Goal: Information Seeking & Learning: Find specific fact

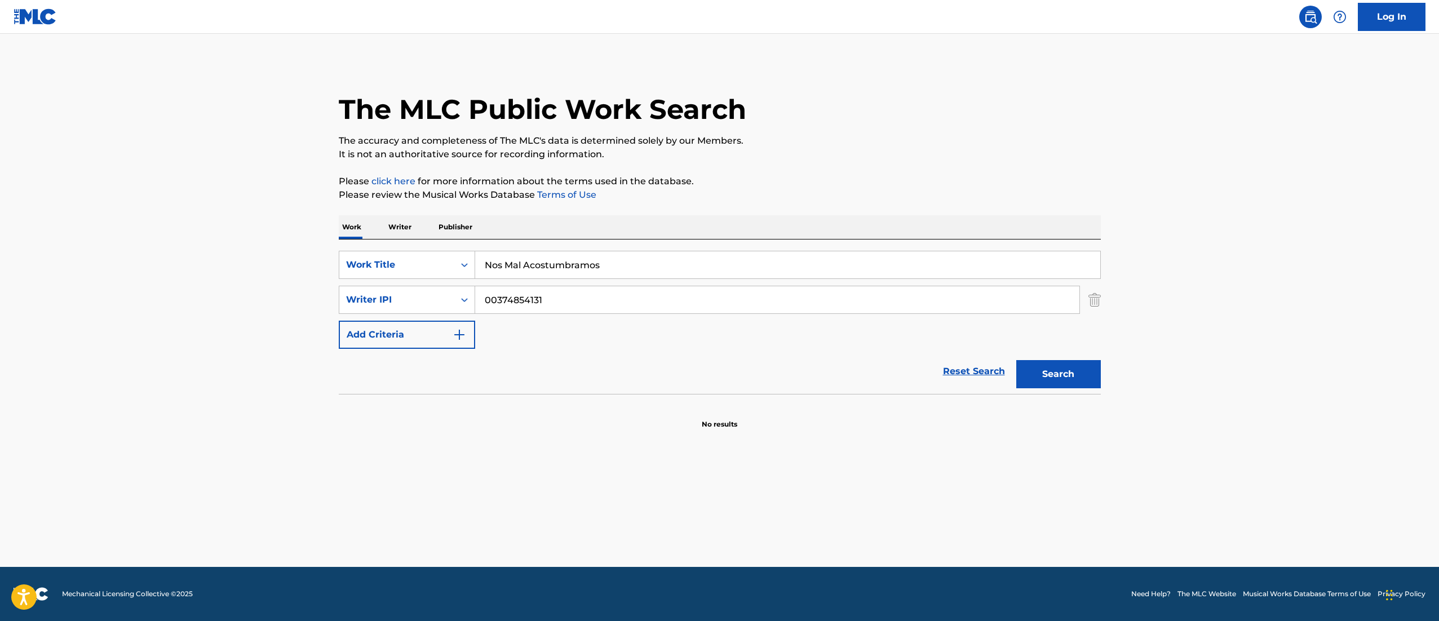
click at [582, 279] on div "SearchWithCriteria58a6c25a-6860-46bf-8afb-58c4525d3ace Work Title Nos Mal Acost…" at bounding box center [720, 300] width 762 height 98
click at [596, 268] on input "Nos Mal Acostumbramos" at bounding box center [787, 264] width 625 height 27
paste input "Seis Meses Después de Abril"
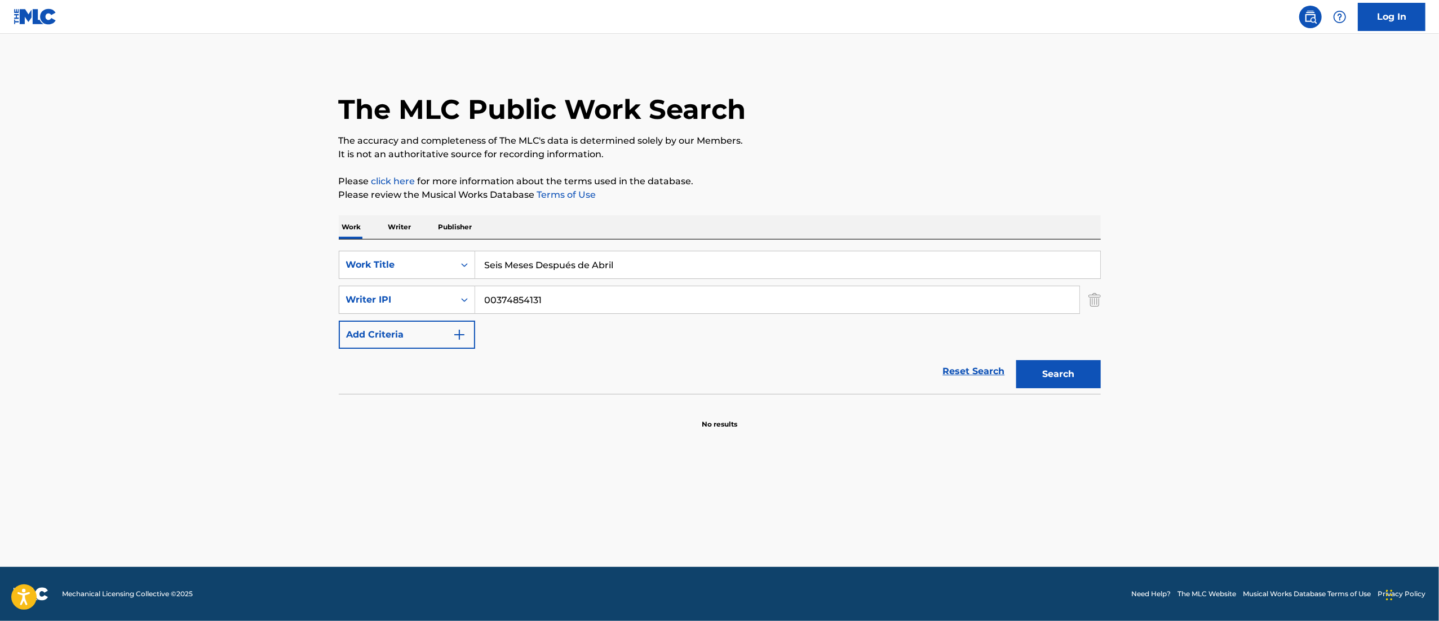
type input "Seis Meses Después de Abril"
click at [561, 286] on input "00374854131" at bounding box center [777, 299] width 604 height 27
click at [560, 286] on input "00374854131" at bounding box center [777, 299] width 604 height 27
paste input "[PERSON_NAME]"
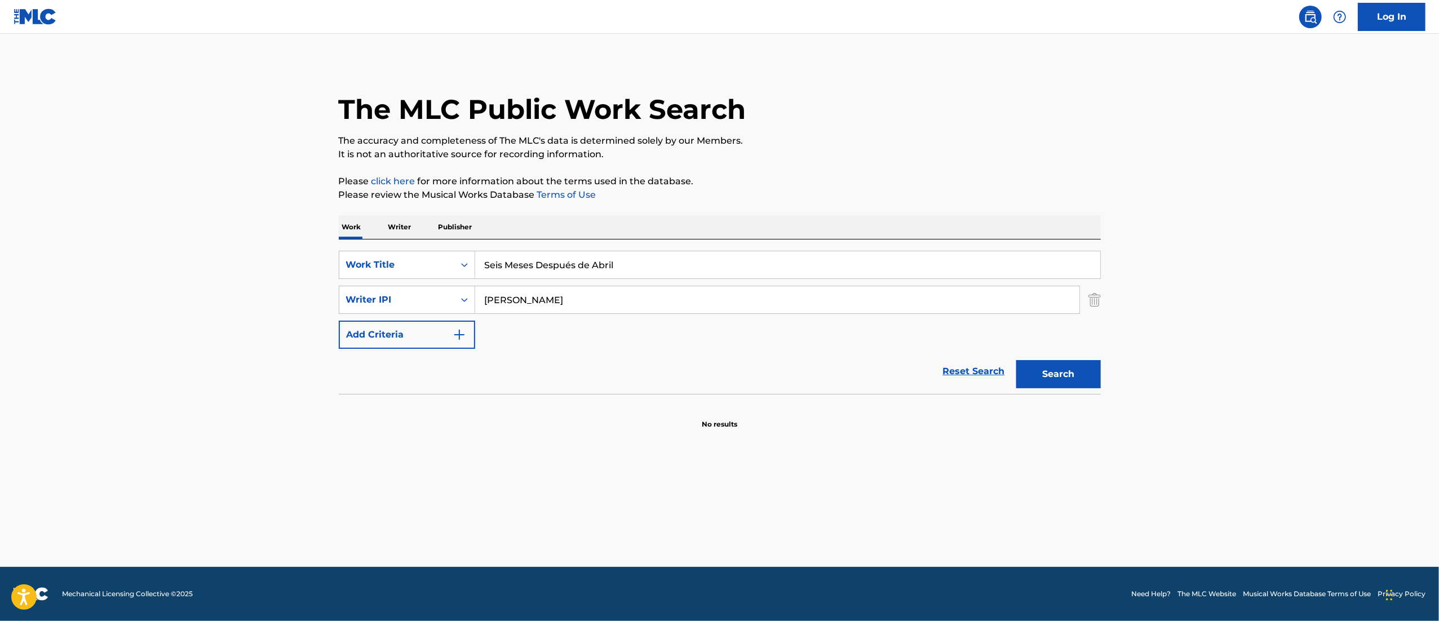
type input "[PERSON_NAME]"
click at [1074, 360] on button "Search" at bounding box center [1058, 374] width 85 height 28
click at [573, 259] on input "Seis Meses Después de Abril" at bounding box center [787, 264] width 625 height 27
click at [571, 259] on input "Seis Meses Después de Abril" at bounding box center [787, 264] width 625 height 27
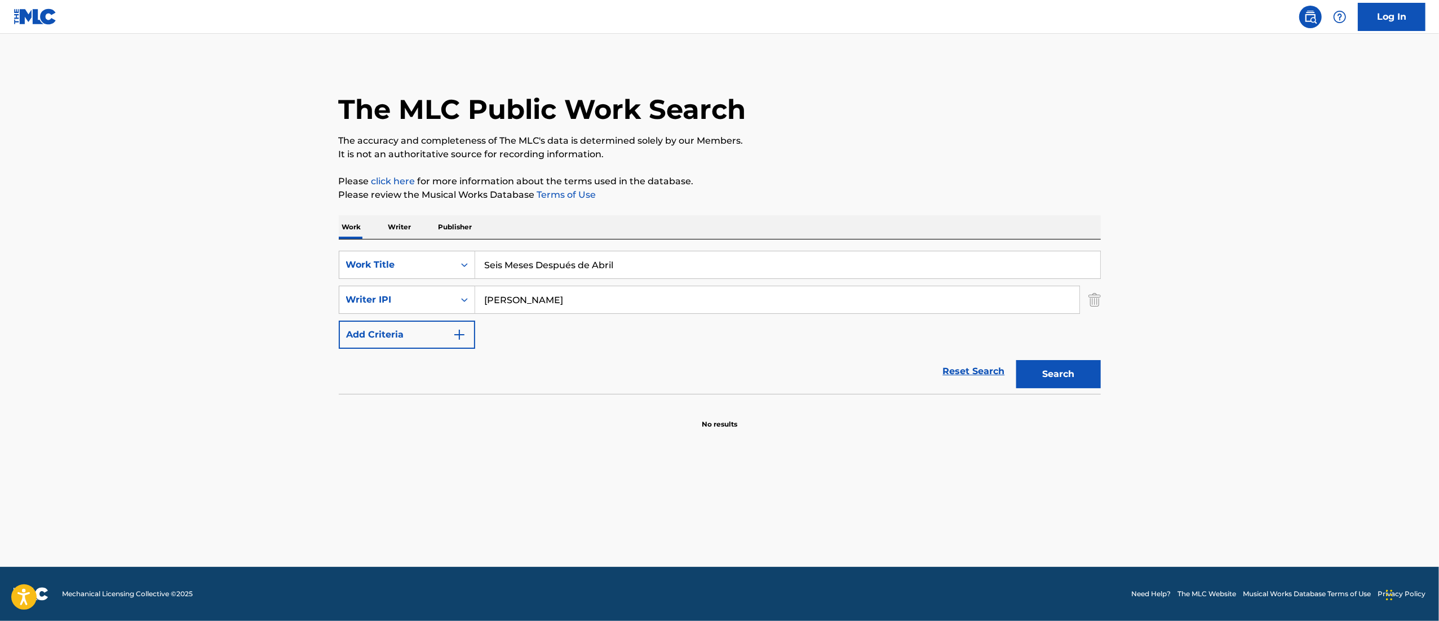
paste input "Tu Amor - Live Session"
type input "Tu Amor - Live Session"
click at [527, 308] on input "[PERSON_NAME]" at bounding box center [777, 299] width 604 height 27
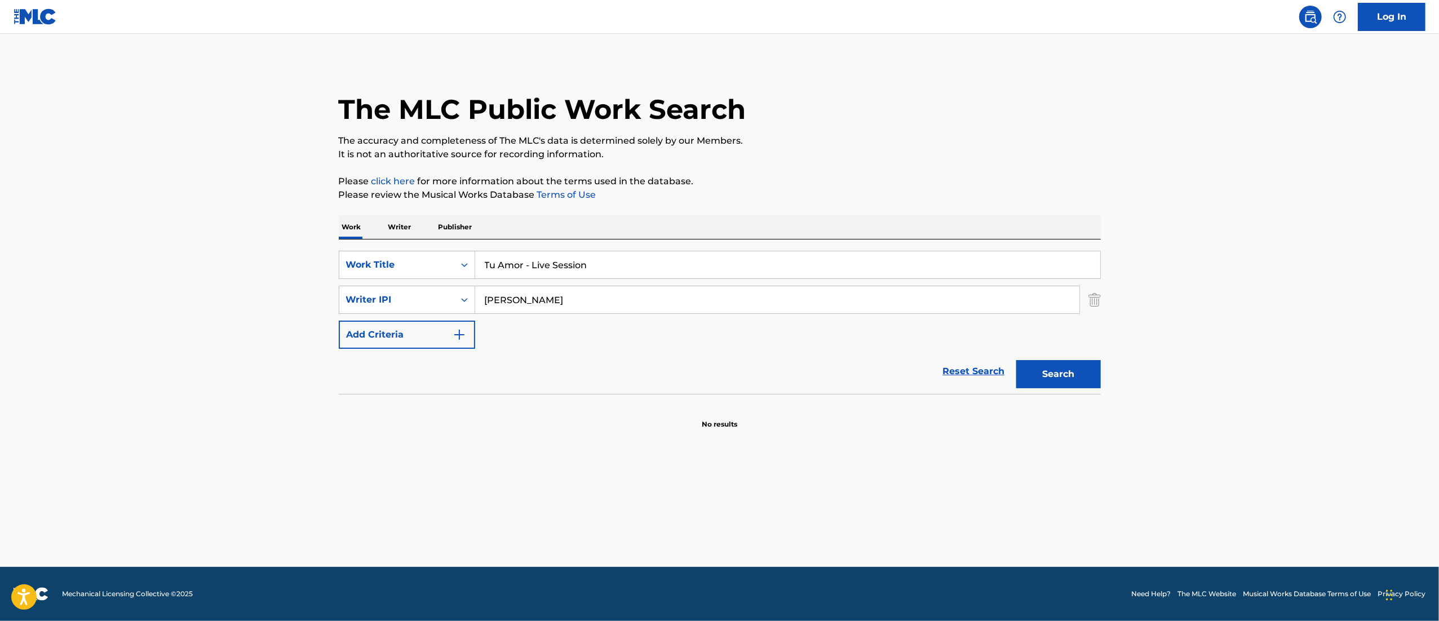
paste input "01085408847"
click at [485, 294] on input "01085408847" at bounding box center [777, 299] width 604 height 27
click at [577, 297] on input "01085408847" at bounding box center [777, 299] width 604 height 27
click at [1044, 376] on button "Search" at bounding box center [1058, 374] width 85 height 28
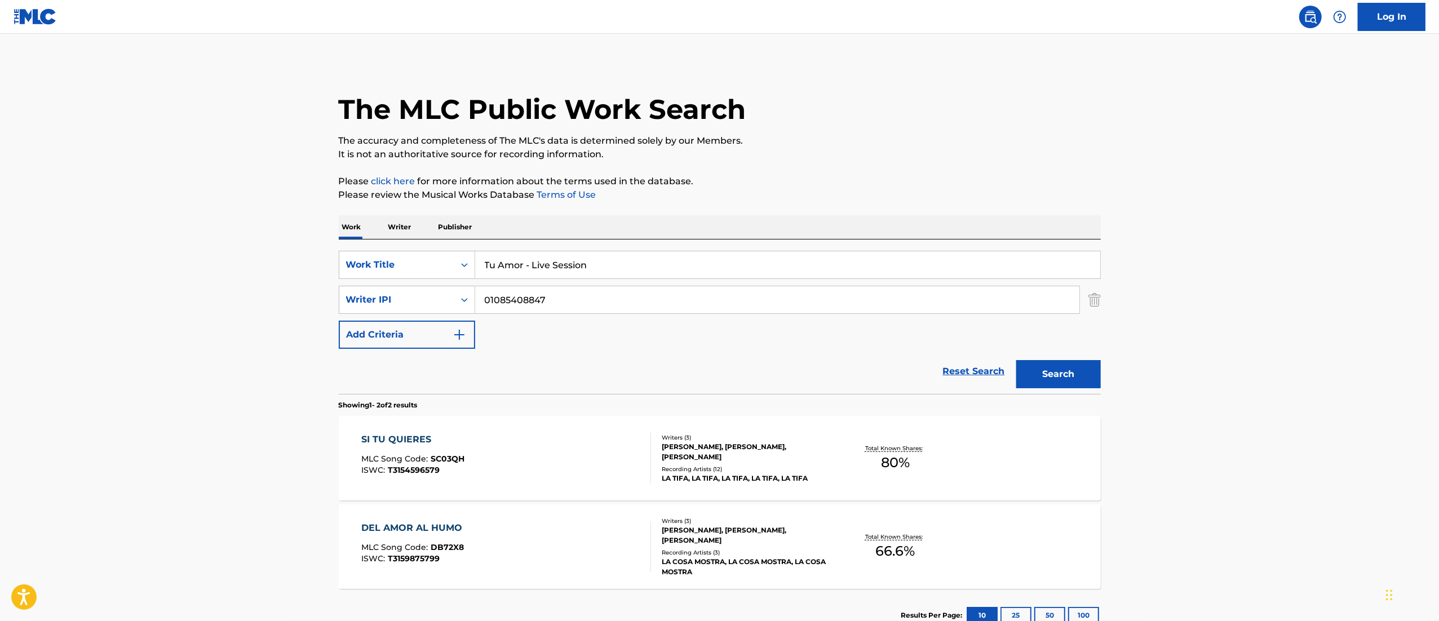
scroll to position [80, 0]
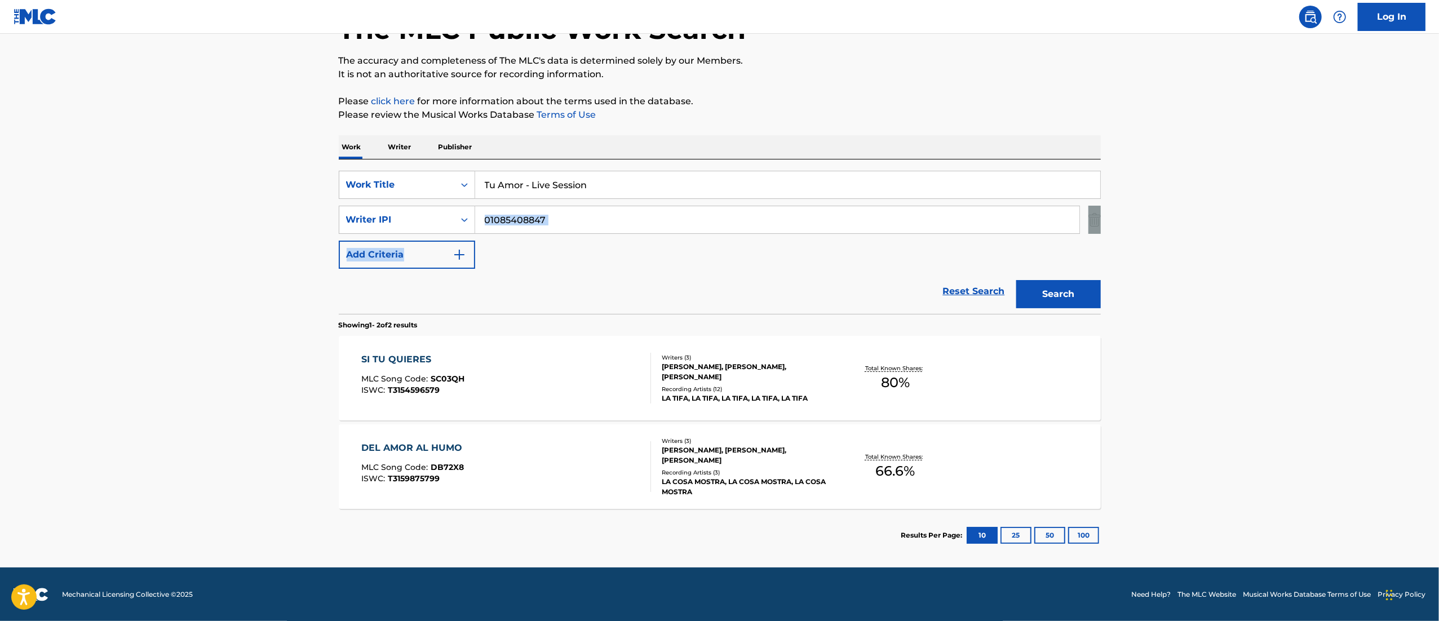
click at [543, 233] on div "SearchWithCriteria58a6c25a-6860-46bf-8afb-58c4525d3ace Work Title Tu Amor - Liv…" at bounding box center [720, 220] width 762 height 98
click at [555, 224] on input "01085408847" at bounding box center [777, 219] width 604 height 27
click at [555, 223] on input "01085408847" at bounding box center [777, 219] width 604 height 27
paste input "1121480404"
click at [1087, 295] on button "Search" at bounding box center [1058, 294] width 85 height 28
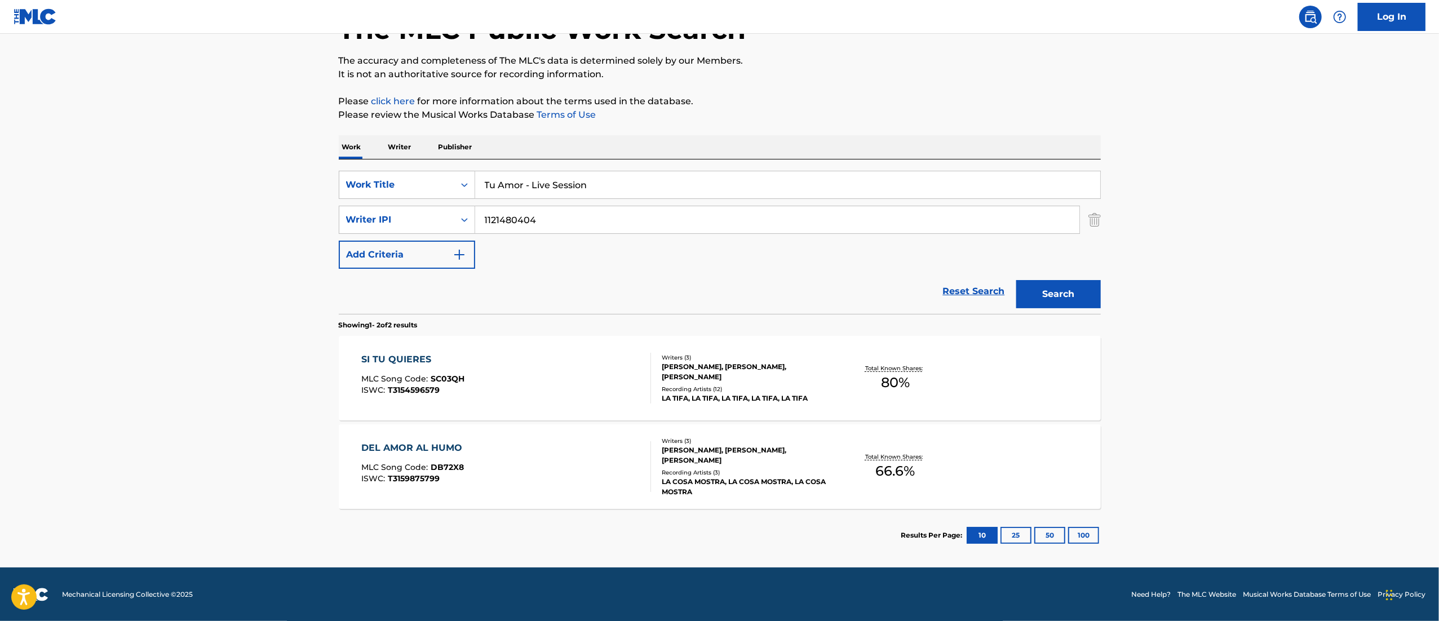
scroll to position [0, 0]
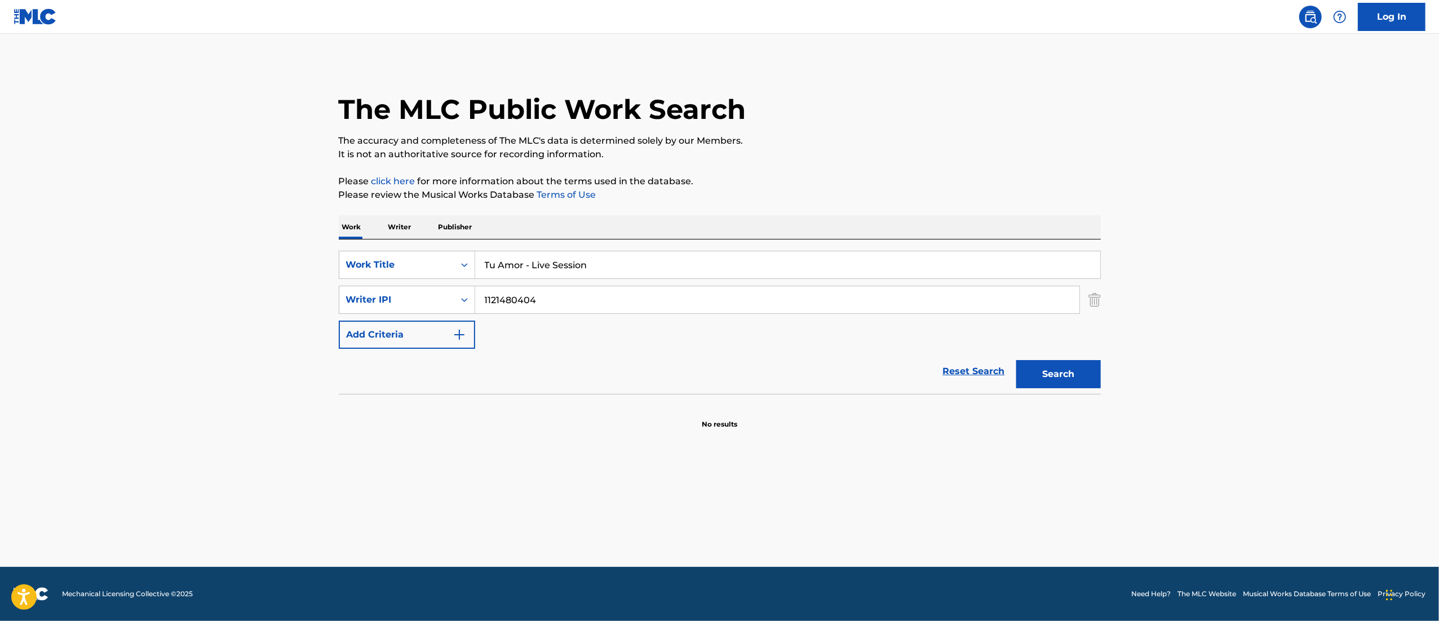
click at [561, 304] on input "1121480404" at bounding box center [777, 299] width 604 height 27
type input "01121480404"
click at [1085, 372] on button "Search" at bounding box center [1058, 374] width 85 height 28
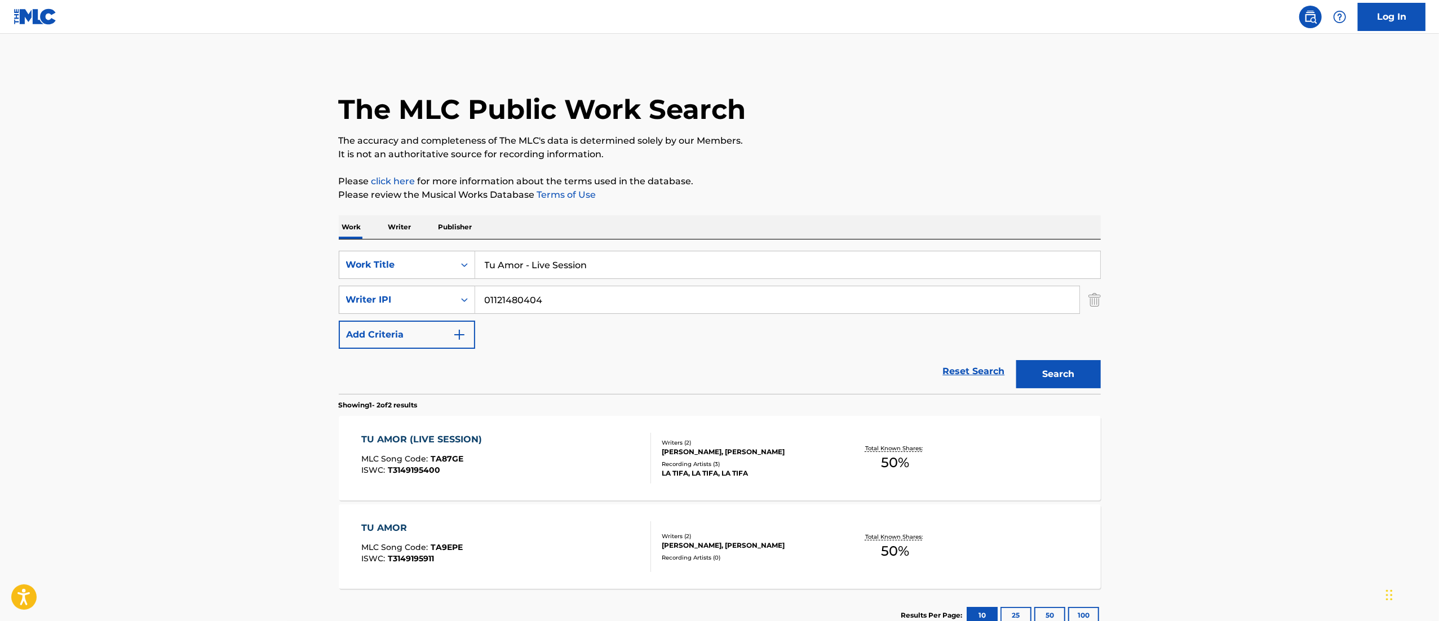
click at [571, 457] on div "TU AMOR (LIVE SESSION) MLC Song Code : TA87GE ISWC : T3149195400" at bounding box center [506, 458] width 290 height 51
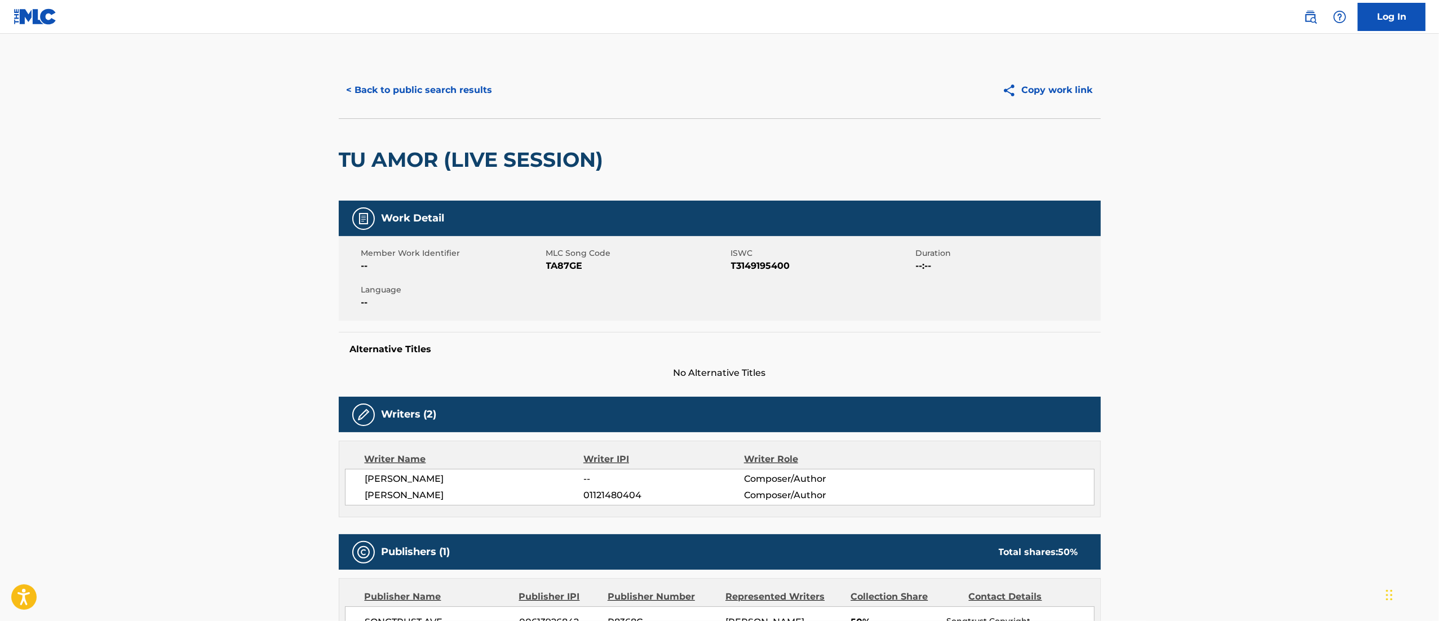
drag, startPoint x: 434, startPoint y: 112, endPoint x: 442, endPoint y: 96, distance: 17.1
click at [434, 110] on div "< Back to public search results Copy work link" at bounding box center [720, 90] width 762 height 56
click at [442, 96] on button "< Back to public search results" at bounding box center [420, 90] width 162 height 28
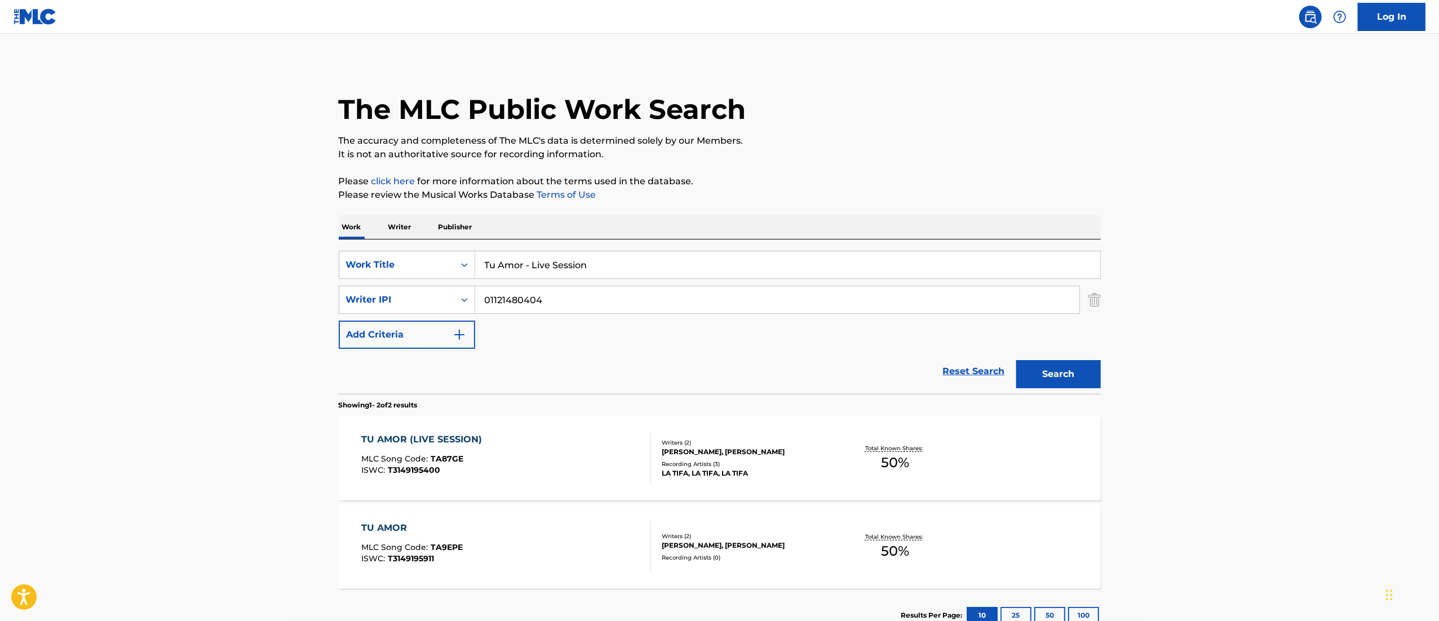
click at [606, 254] on input "Tu Amor - Live Session" at bounding box center [787, 264] width 625 height 27
click at [605, 254] on input "Tu Amor - Live Session" at bounding box center [787, 264] width 625 height 27
paste input "Dmt"
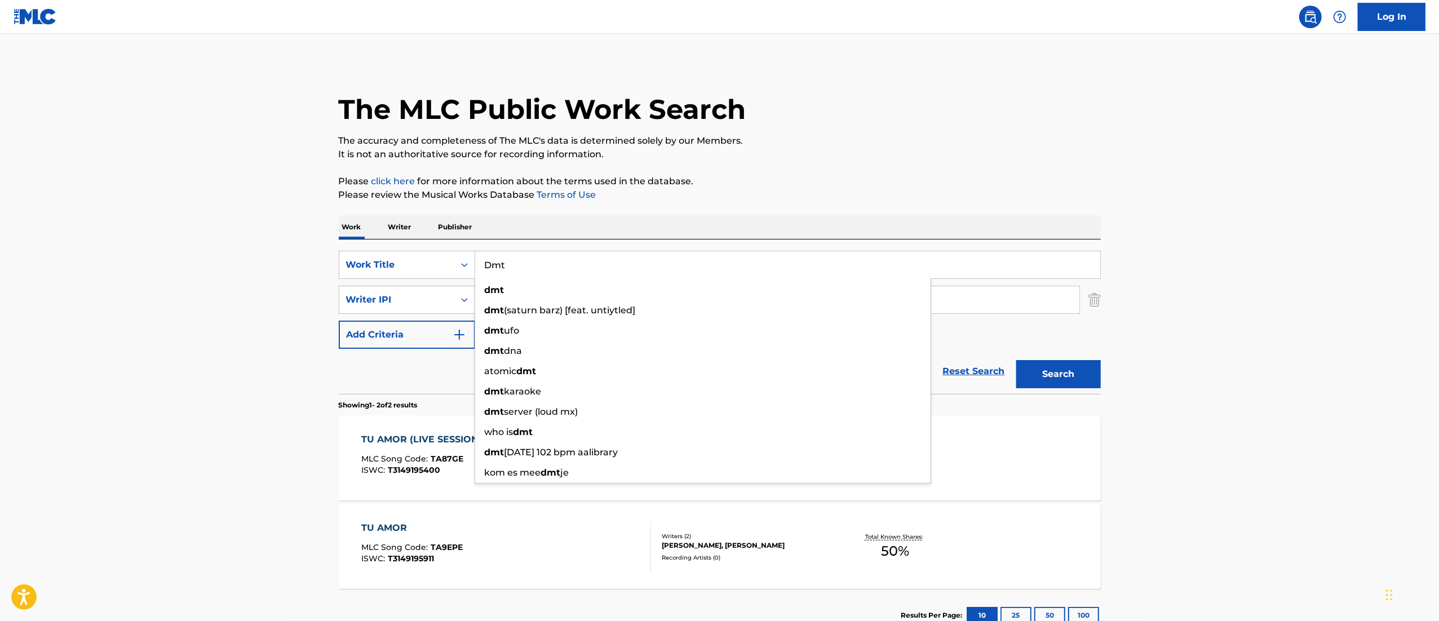
type input "Dmt"
click at [1040, 385] on button "Search" at bounding box center [1058, 374] width 85 height 28
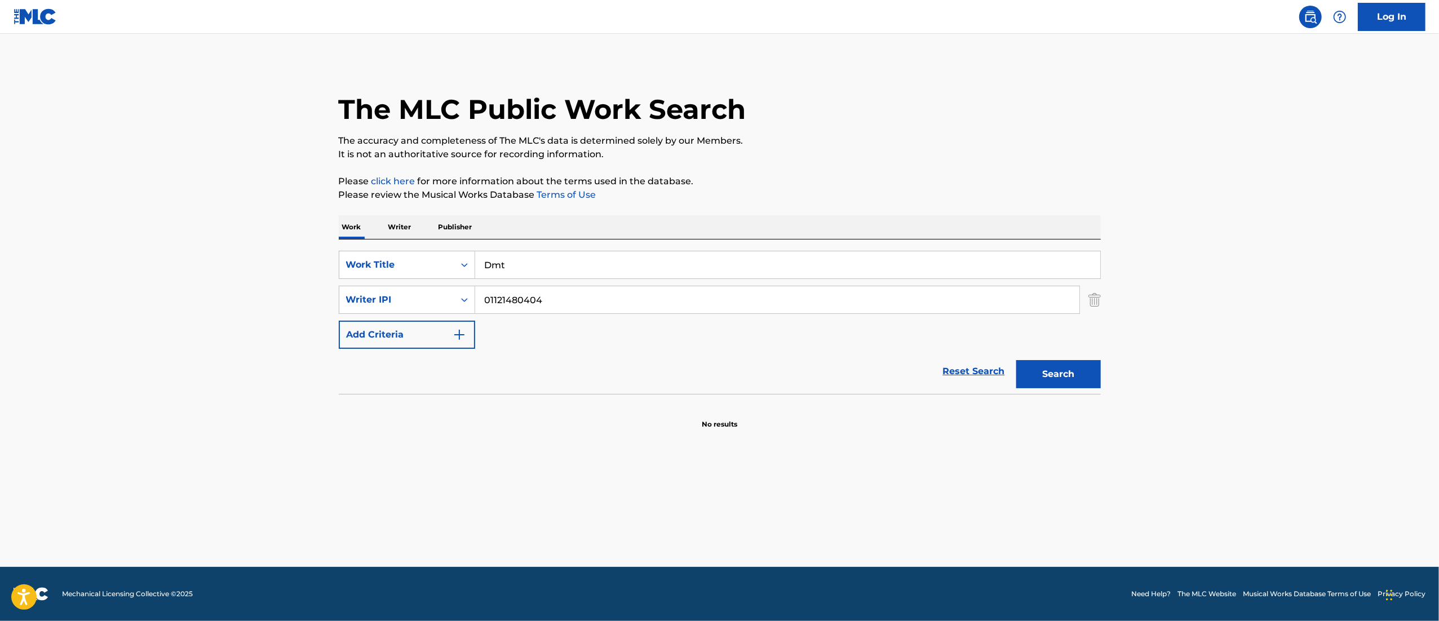
click at [1096, 385] on button "Search" at bounding box center [1058, 374] width 85 height 28
click at [533, 298] on input "01121480404" at bounding box center [777, 299] width 604 height 27
paste input "085408847"
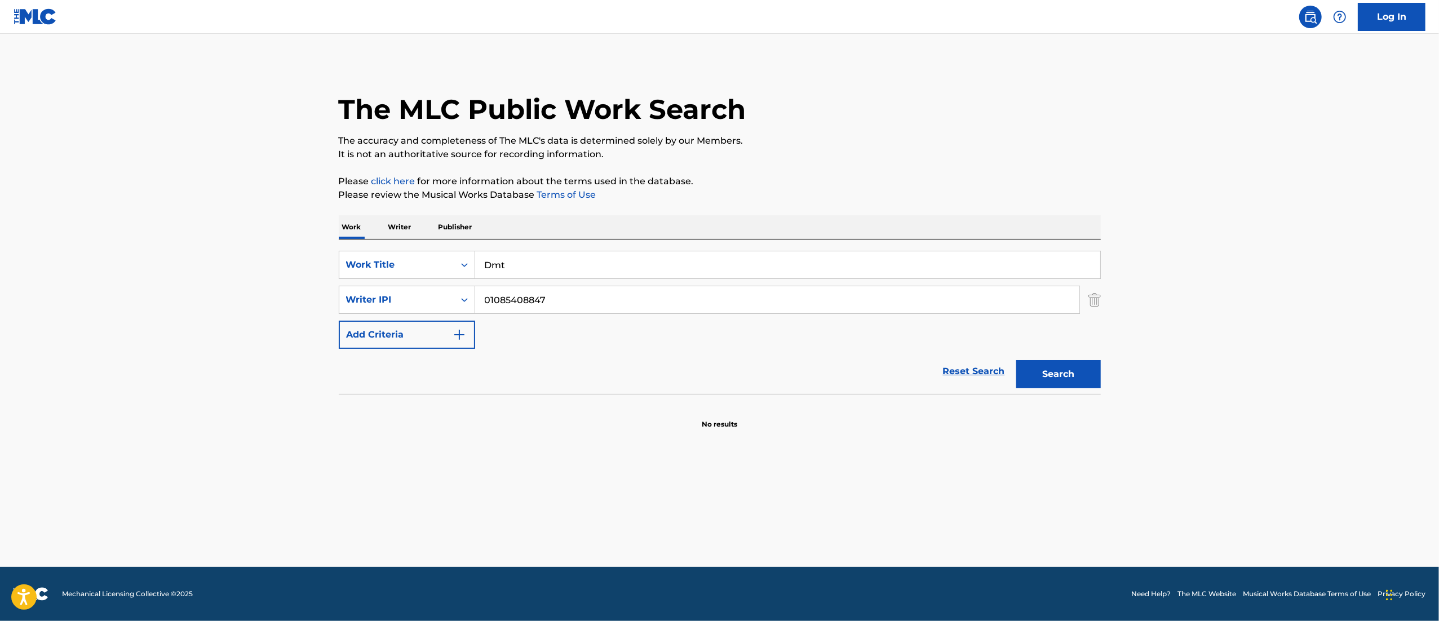
type input "01085408847"
drag, startPoint x: 1045, startPoint y: 353, endPoint x: 1058, endPoint y: 365, distance: 18.0
click at [1053, 356] on div "Search" at bounding box center [1055, 371] width 90 height 45
click at [1053, 380] on button "Search" at bounding box center [1058, 374] width 85 height 28
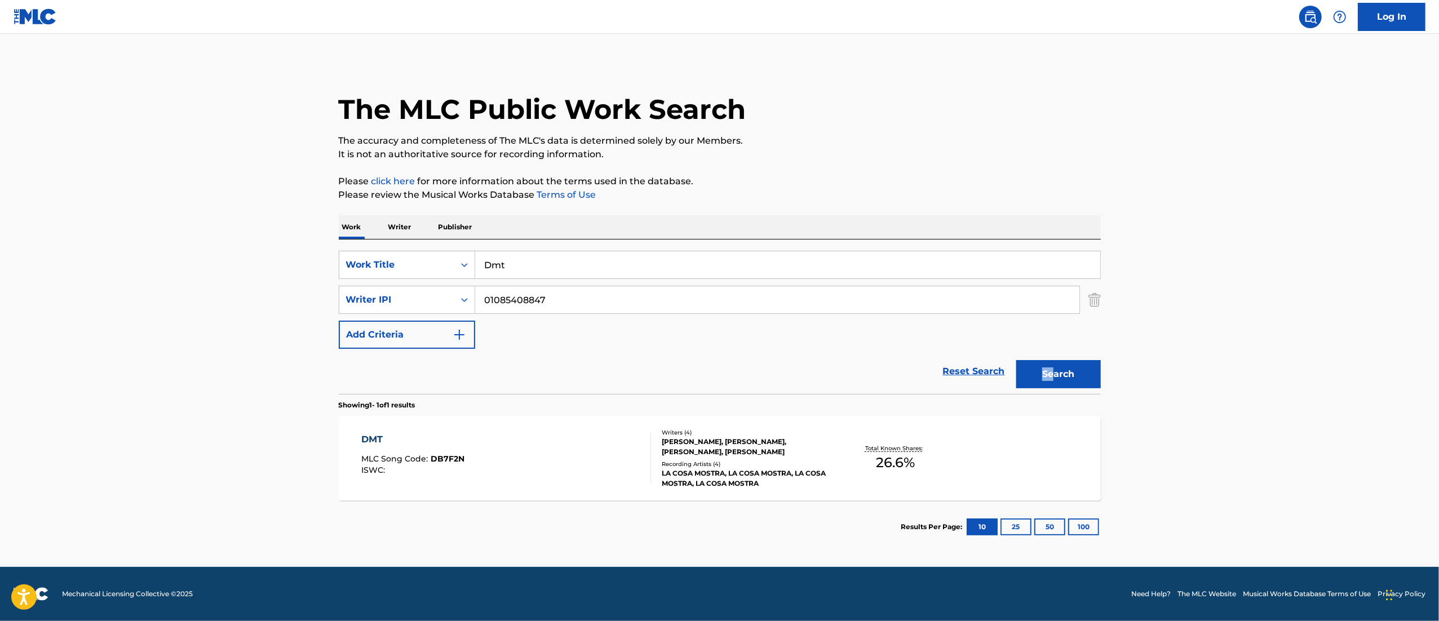
click at [478, 444] on div "DMT MLC Song Code : DB7F2N ISWC :" at bounding box center [506, 458] width 290 height 51
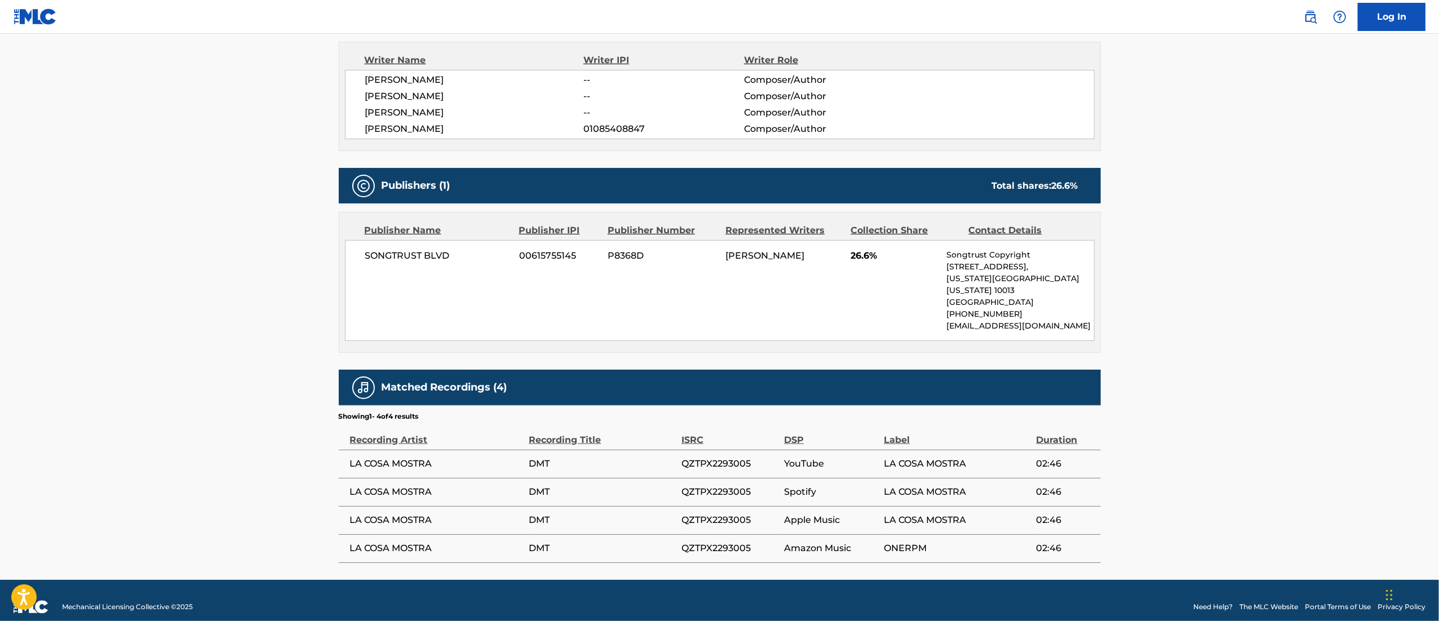
scroll to position [402, 0]
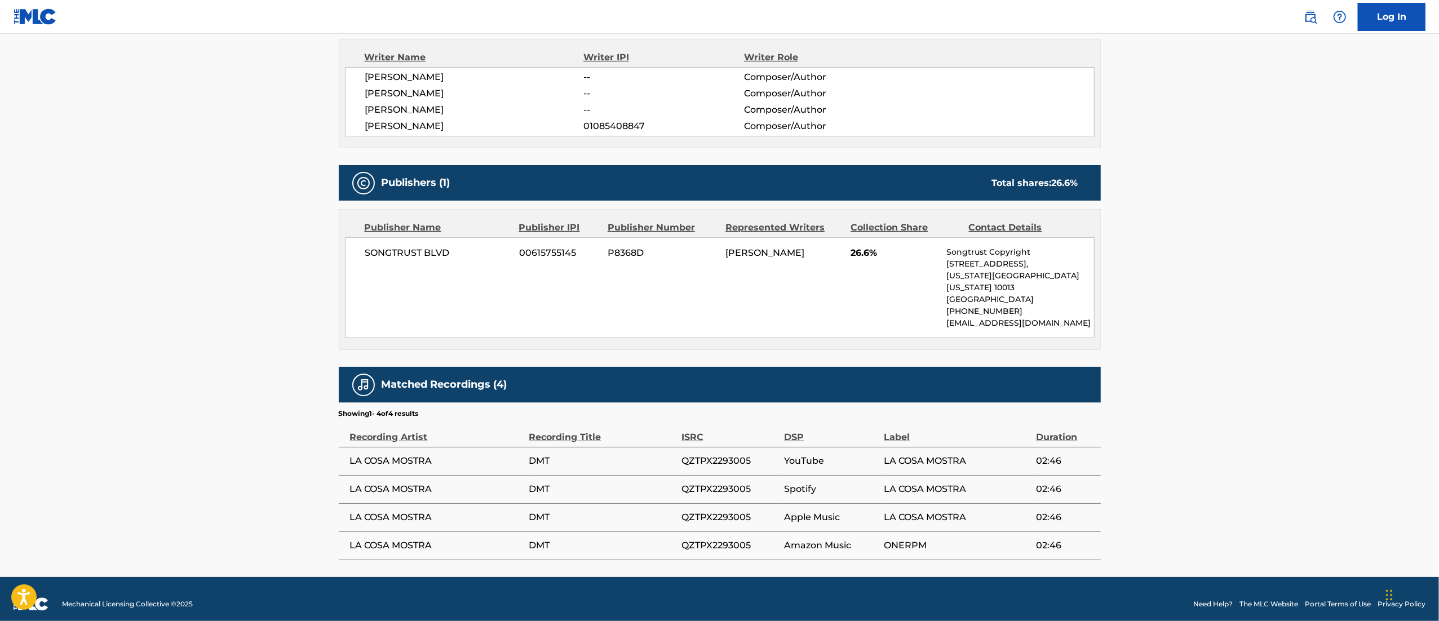
click at [128, 196] on main "< Back to public search results Copy work link DMT Work Detail Member Work Iden…" at bounding box center [719, 104] width 1439 height 945
click at [760, 254] on span "[PERSON_NAME]" at bounding box center [764, 252] width 79 height 11
copy div "[PERSON_NAME]"
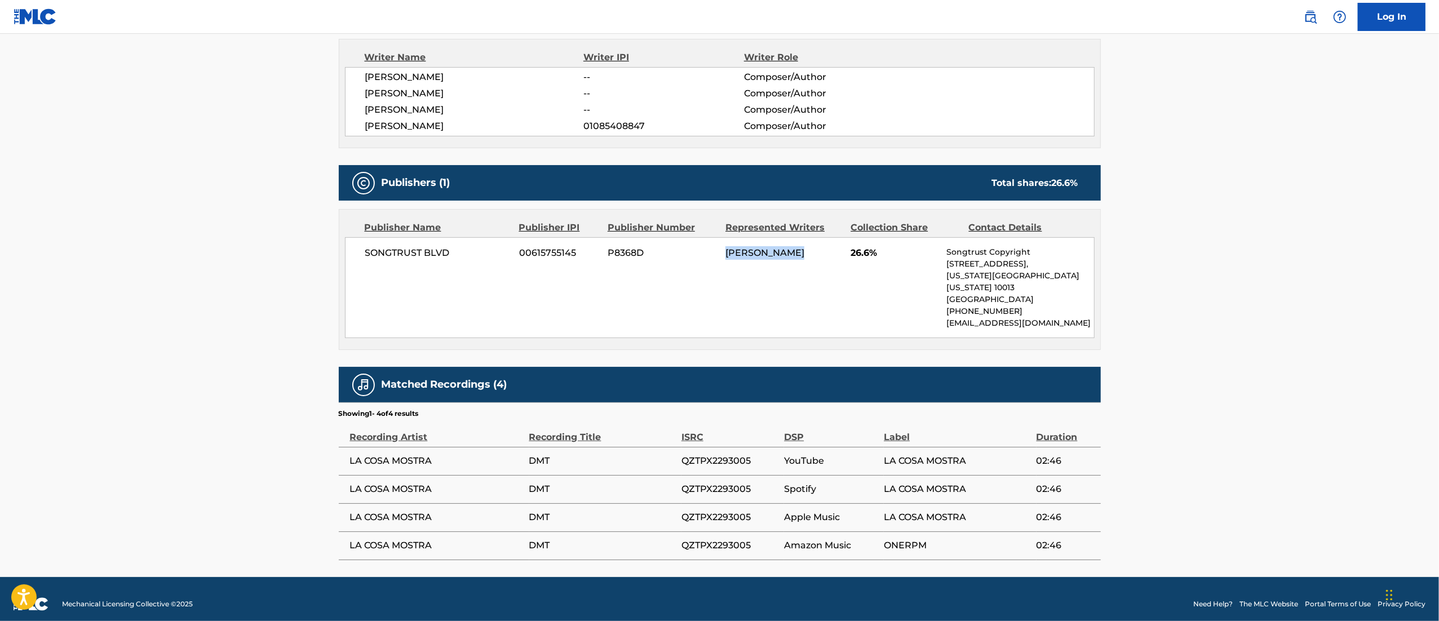
click at [225, 500] on main "< Back to public search results Copy work link DMT Work Detail Member Work Iden…" at bounding box center [719, 104] width 1439 height 945
click at [18, 298] on main "< Back to public search results Copy work link DMT Work Detail Member Work Iden…" at bounding box center [719, 104] width 1439 height 945
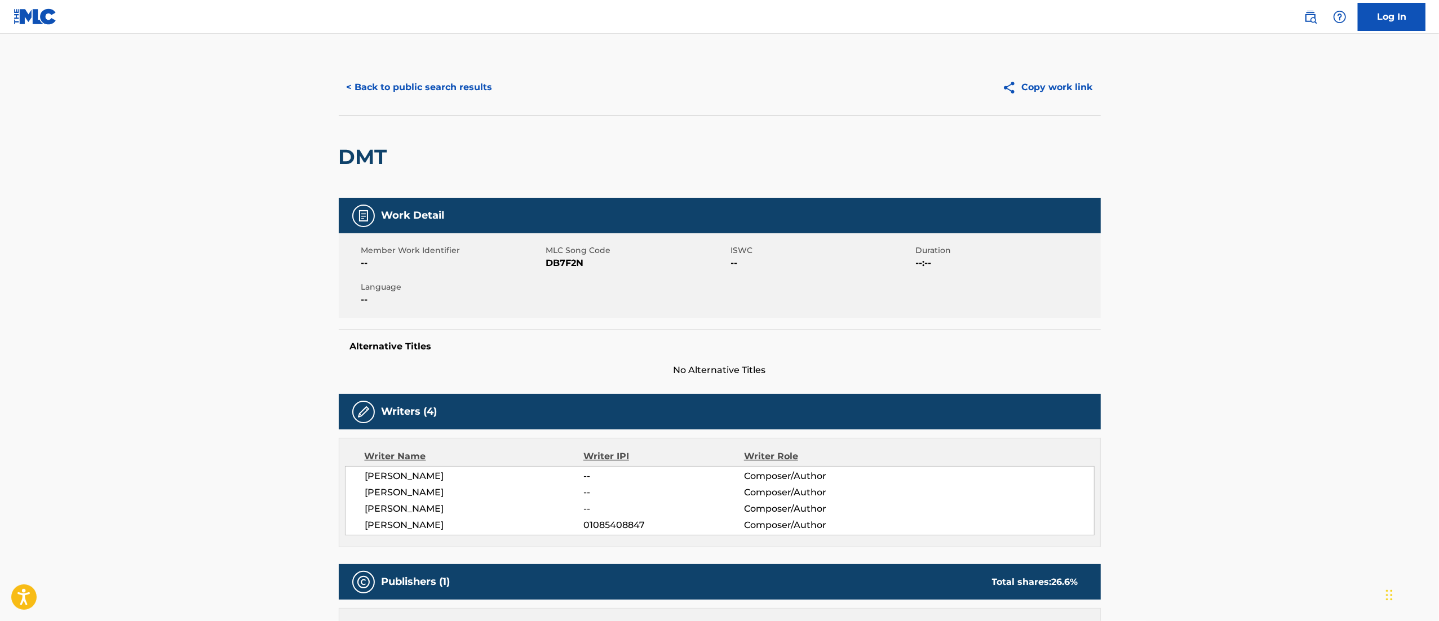
scroll to position [0, 0]
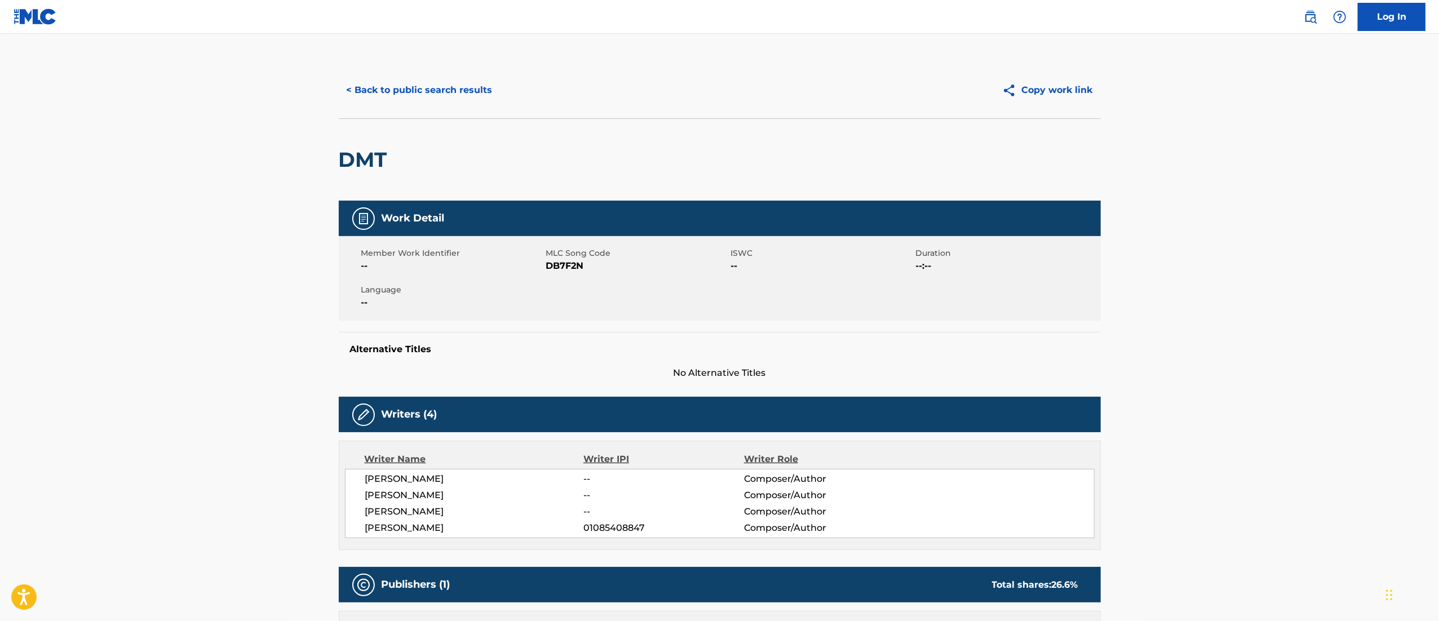
click at [417, 82] on button "< Back to public search results" at bounding box center [420, 90] width 162 height 28
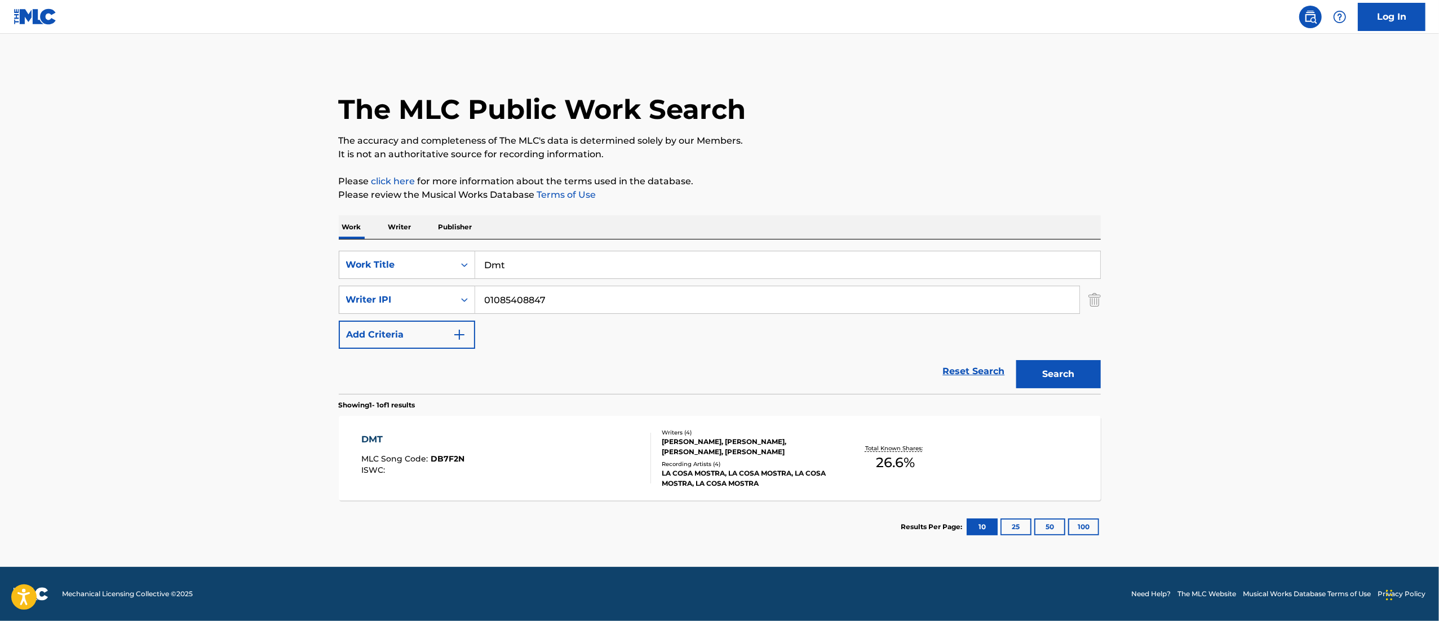
click at [514, 242] on div "SearchWithCriteria58a6c25a-6860-46bf-8afb-58c4525d3ace Work Title Dmt SearchWit…" at bounding box center [720, 317] width 762 height 154
click at [521, 263] on input "Dmt" at bounding box center [787, 264] width 625 height 27
click at [1016, 360] on button "Search" at bounding box center [1058, 374] width 85 height 28
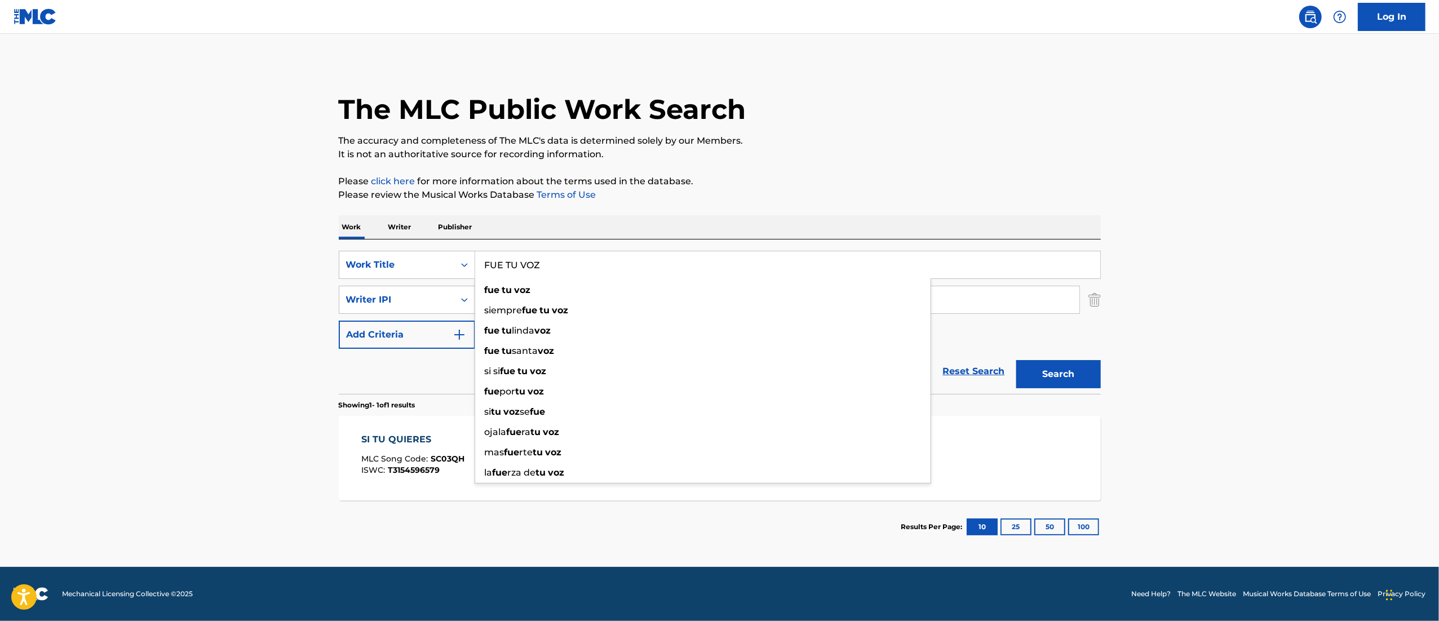
click at [916, 104] on div "The MLC Public Work Search" at bounding box center [720, 103] width 762 height 82
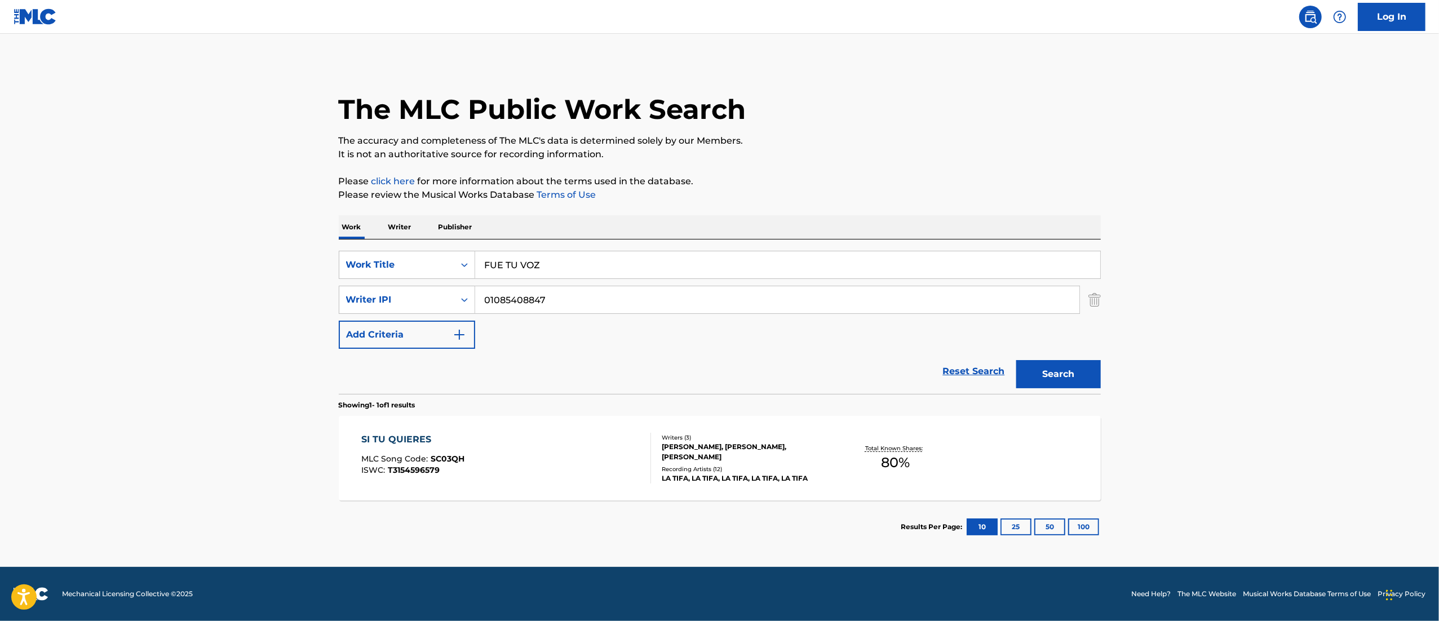
click at [619, 277] on input "FUE TU VOZ" at bounding box center [787, 264] width 625 height 27
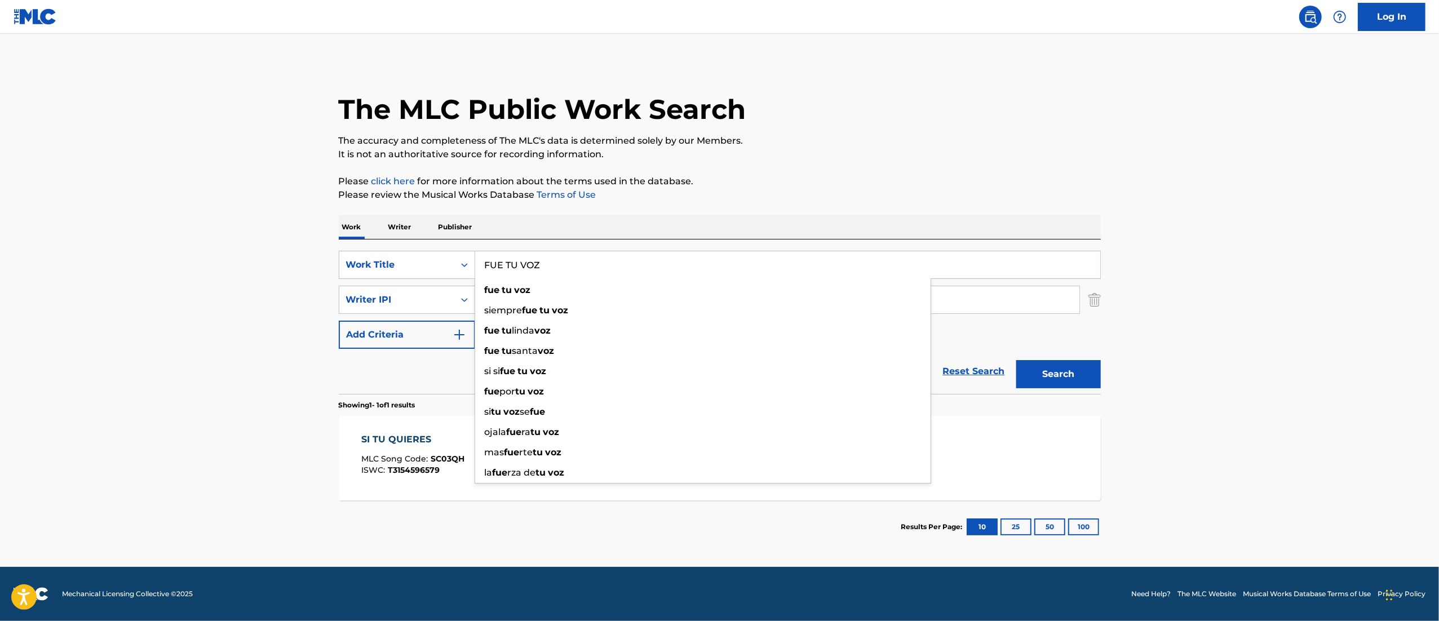
click at [1016, 360] on button "Search" at bounding box center [1058, 374] width 85 height 28
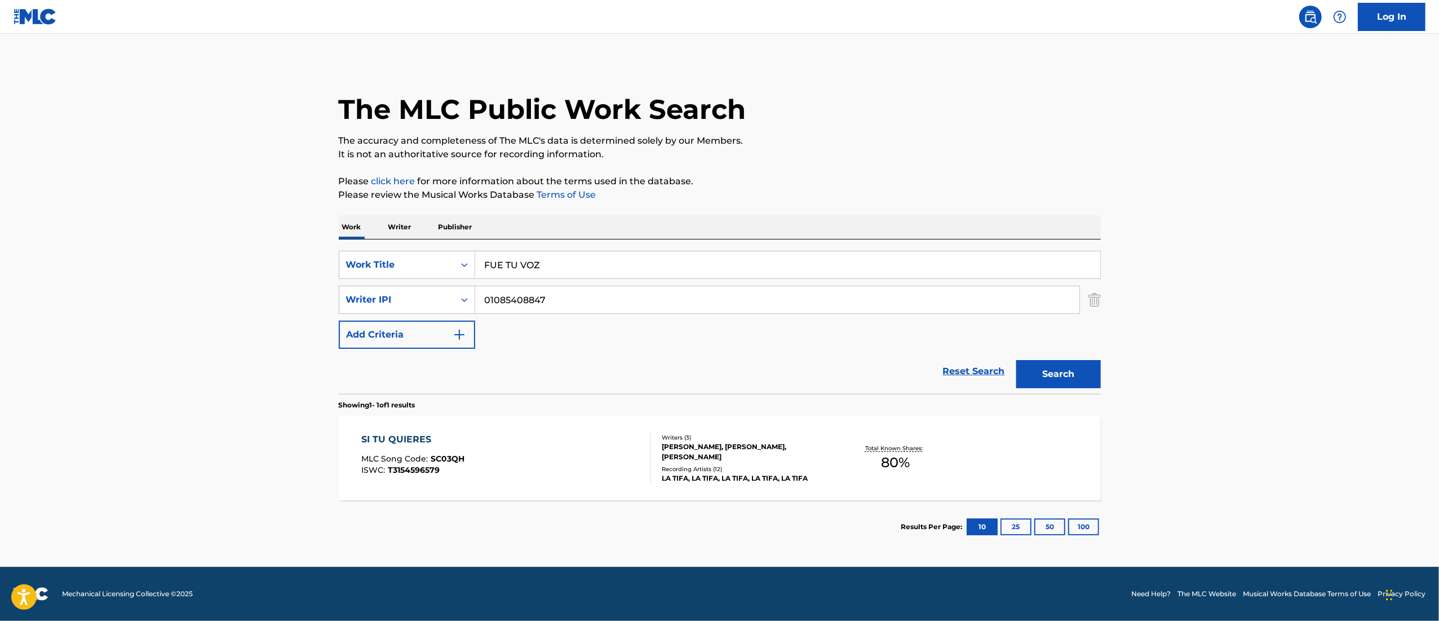
click at [986, 523] on button "10" at bounding box center [981, 526] width 31 height 17
click at [1006, 531] on button "25" at bounding box center [1015, 526] width 31 height 17
click at [535, 275] on input "FUE TU VOZ" at bounding box center [787, 264] width 625 height 27
click at [536, 275] on input "FUE TU VOZ" at bounding box center [787, 264] width 625 height 27
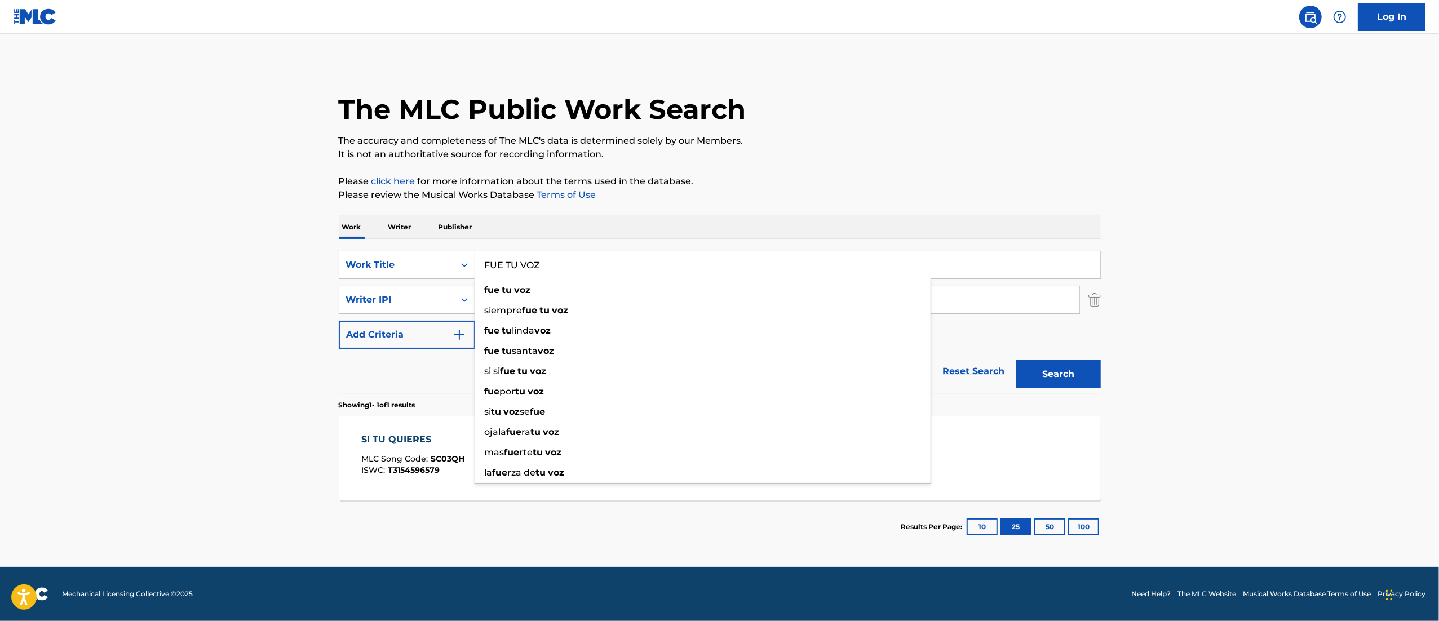
click at [536, 275] on input "FUE TU VOZ" at bounding box center [787, 264] width 625 height 27
paste input "olkombia"
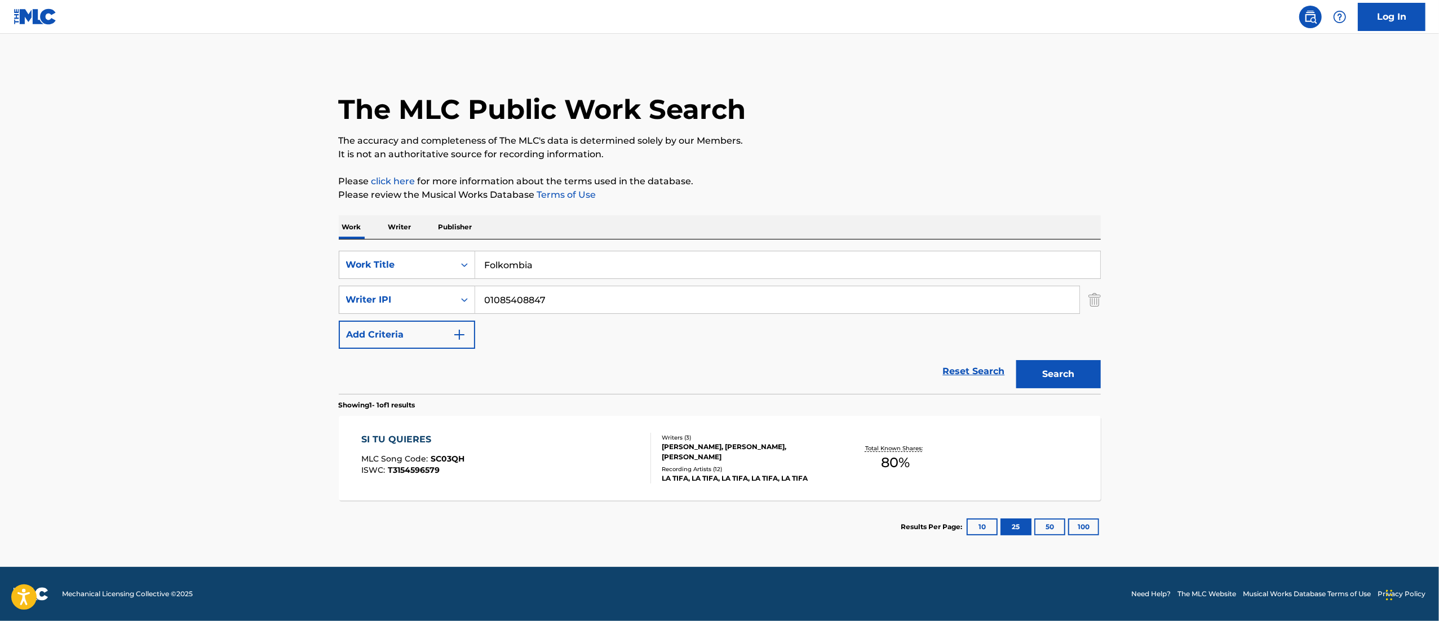
type input "Folkombia"
click at [1065, 360] on div "Search" at bounding box center [1055, 371] width 90 height 45
click at [1058, 372] on button "Search" at bounding box center [1058, 374] width 85 height 28
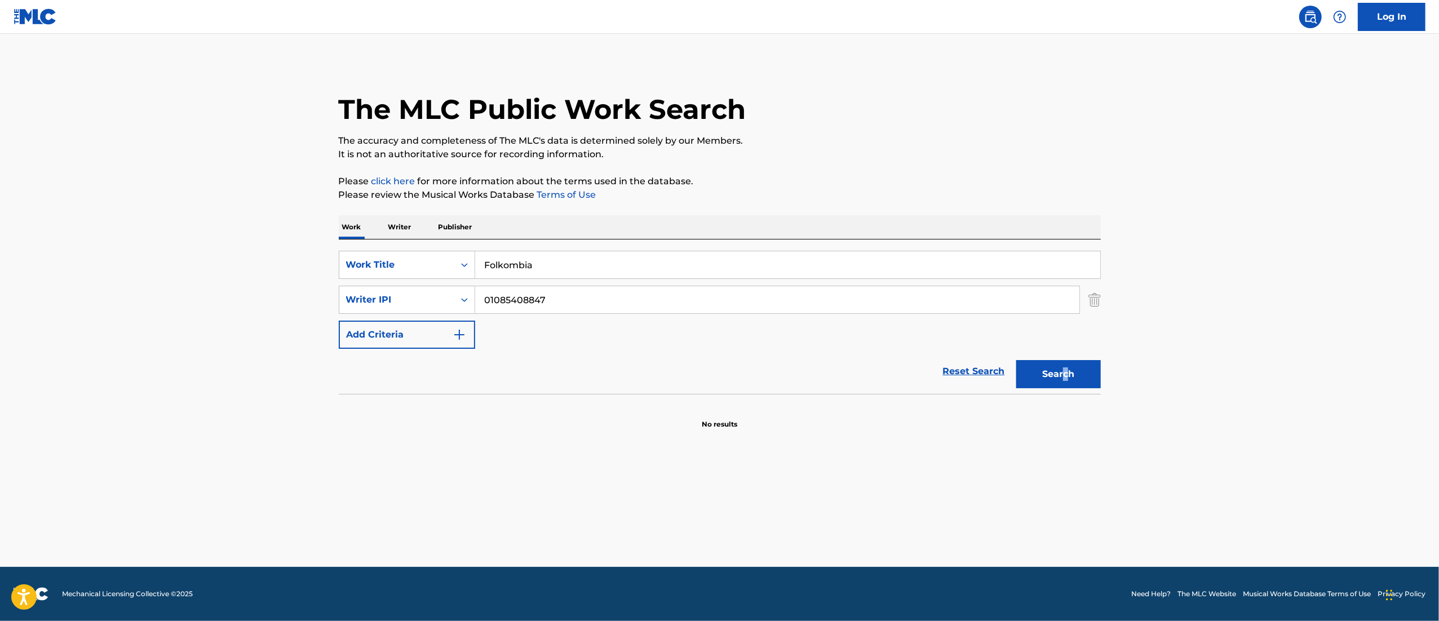
click at [1054, 367] on button "Search" at bounding box center [1058, 374] width 85 height 28
drag, startPoint x: 1054, startPoint y: 367, endPoint x: 1005, endPoint y: 353, distance: 50.5
click at [1054, 367] on button "Search" at bounding box center [1058, 374] width 85 height 28
click at [609, 304] on input "01085408847" at bounding box center [777, 299] width 604 height 27
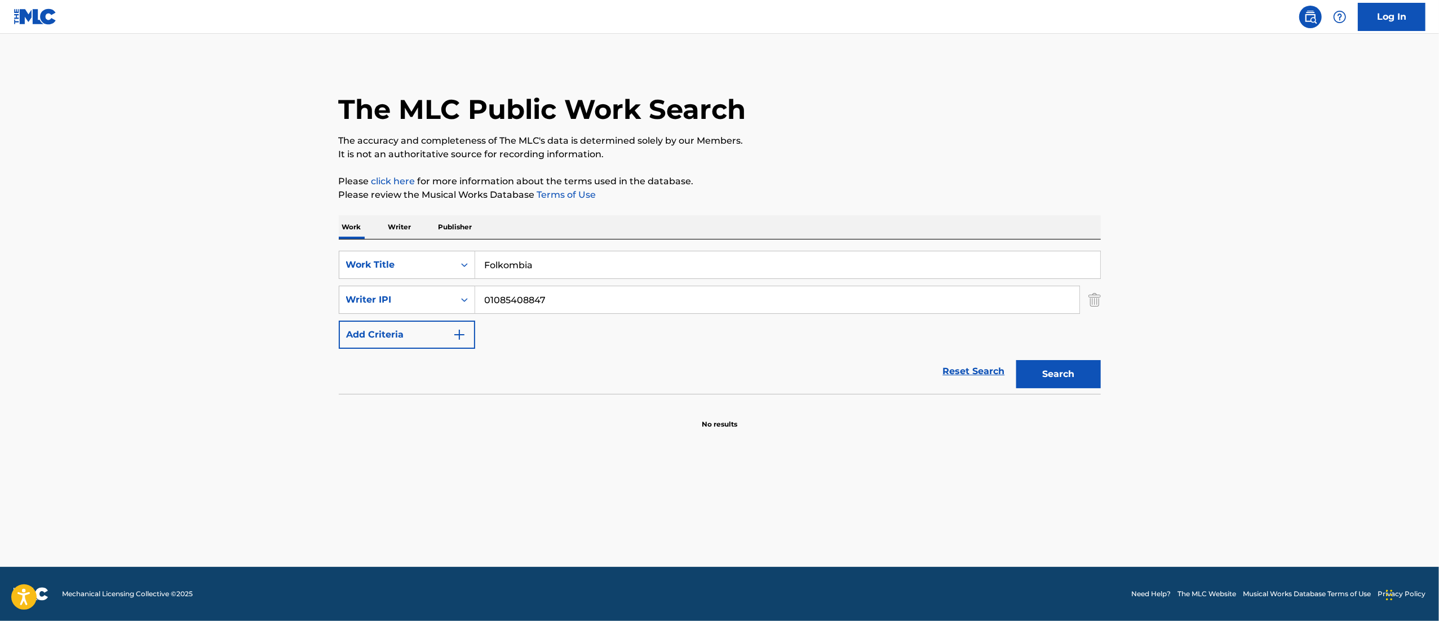
click at [609, 304] on input "01085408847" at bounding box center [777, 299] width 604 height 27
paste input "[PERSON_NAME]"
type input "[PERSON_NAME]"
click at [392, 300] on div "Writer IPI" at bounding box center [396, 300] width 101 height 14
click at [406, 352] on div "Publisher Name" at bounding box center [406, 356] width 135 height 28
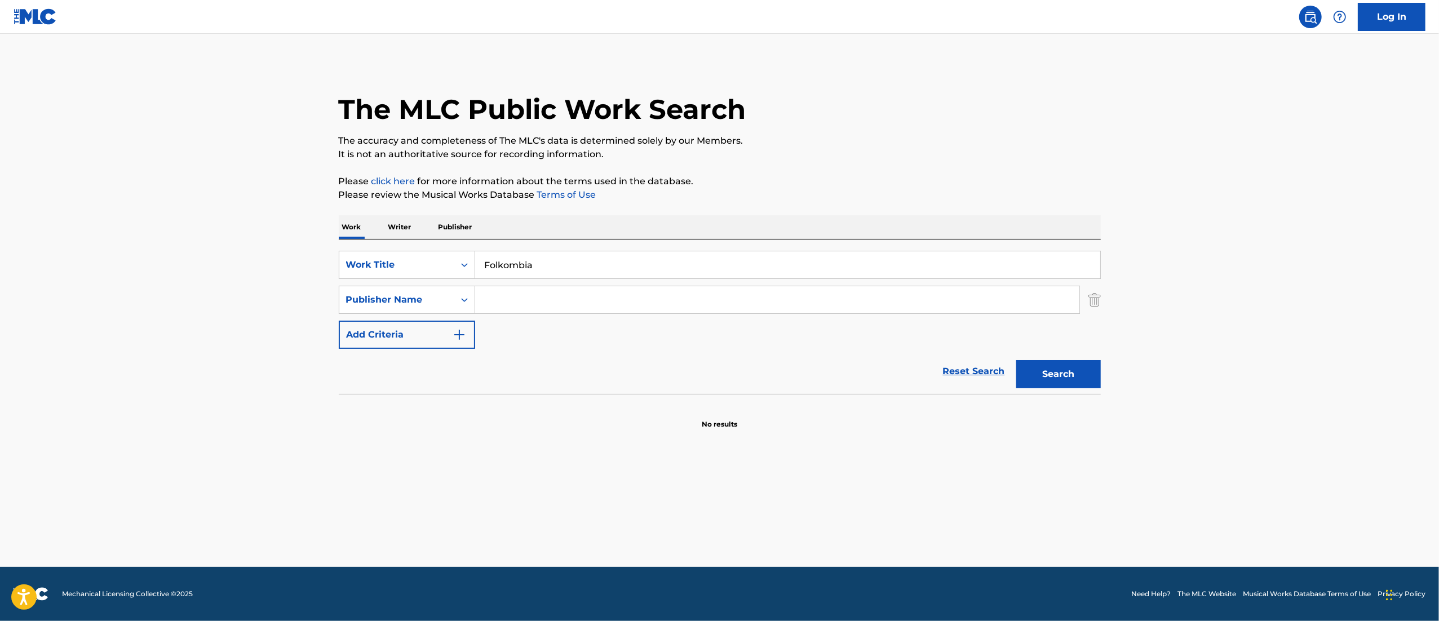
click at [1036, 365] on button "Search" at bounding box center [1058, 374] width 85 height 28
drag, startPoint x: 1033, startPoint y: 361, endPoint x: 1032, endPoint y: 343, distance: 18.0
click at [1032, 357] on div "Search" at bounding box center [1055, 371] width 90 height 45
click at [524, 285] on div "SearchWithCriteria58a6c25a-6860-46bf-8afb-58c4525d3ace Work Title Folkombia Sea…" at bounding box center [720, 300] width 762 height 98
click at [512, 302] on input "Search Form" at bounding box center [777, 299] width 604 height 27
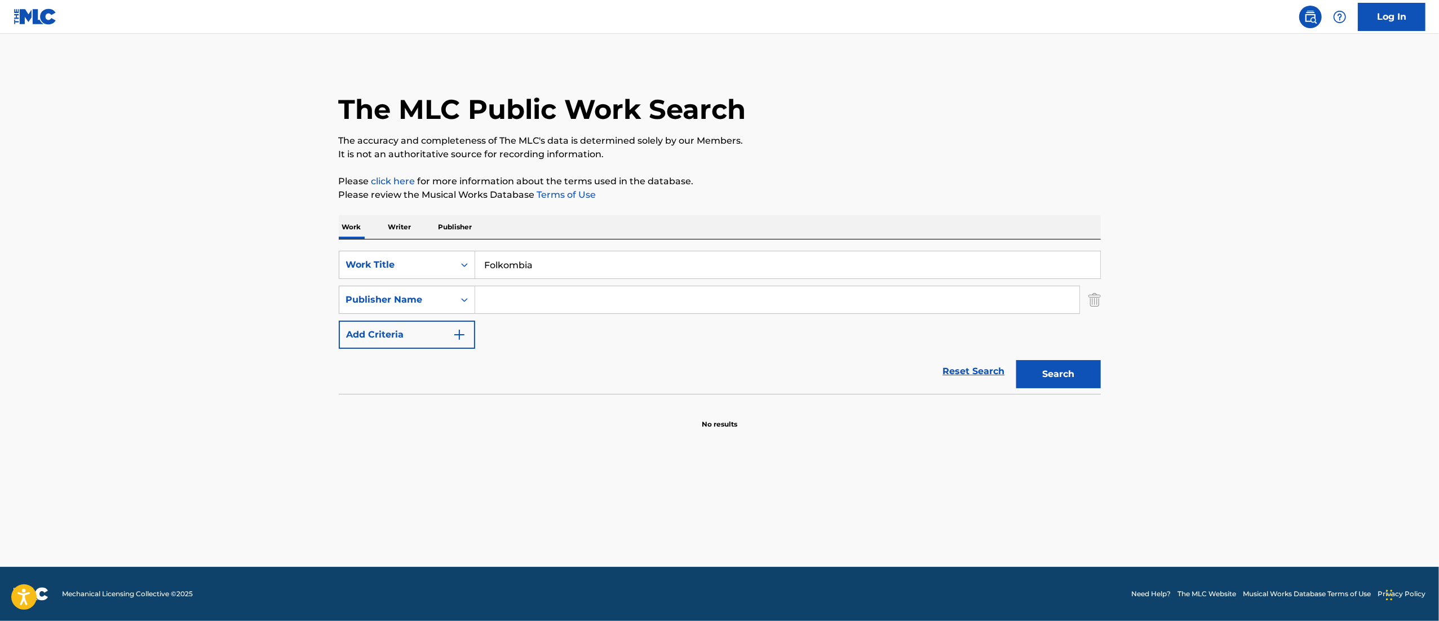
paste input "[PERSON_NAME]"
type input "[PERSON_NAME]"
drag, startPoint x: 1037, startPoint y: 351, endPoint x: 1044, endPoint y: 362, distance: 12.7
click at [1039, 355] on div "Search" at bounding box center [1055, 371] width 90 height 45
click at [1044, 365] on button "Search" at bounding box center [1058, 374] width 85 height 28
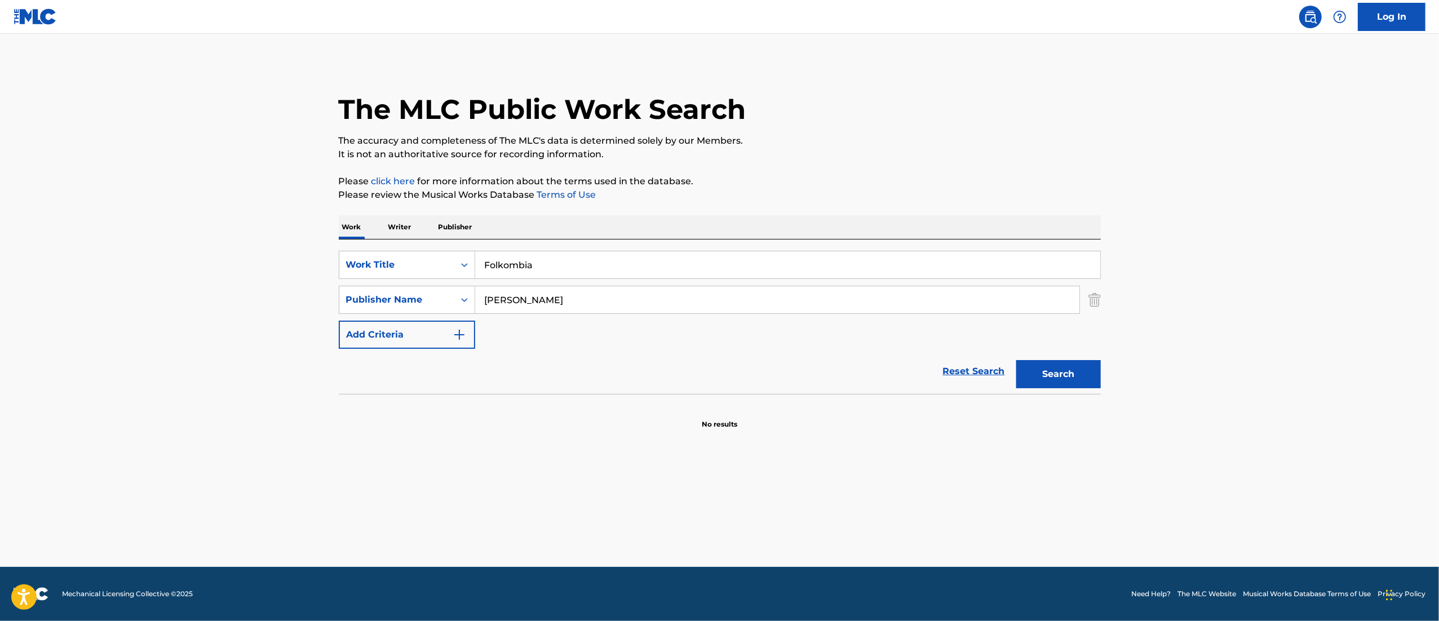
click at [560, 278] on div "Folkombia" at bounding box center [788, 265] width 626 height 28
click at [555, 273] on input "Folkombia" at bounding box center [787, 264] width 625 height 27
drag, startPoint x: 555, startPoint y: 273, endPoint x: 561, endPoint y: 273, distance: 6.2
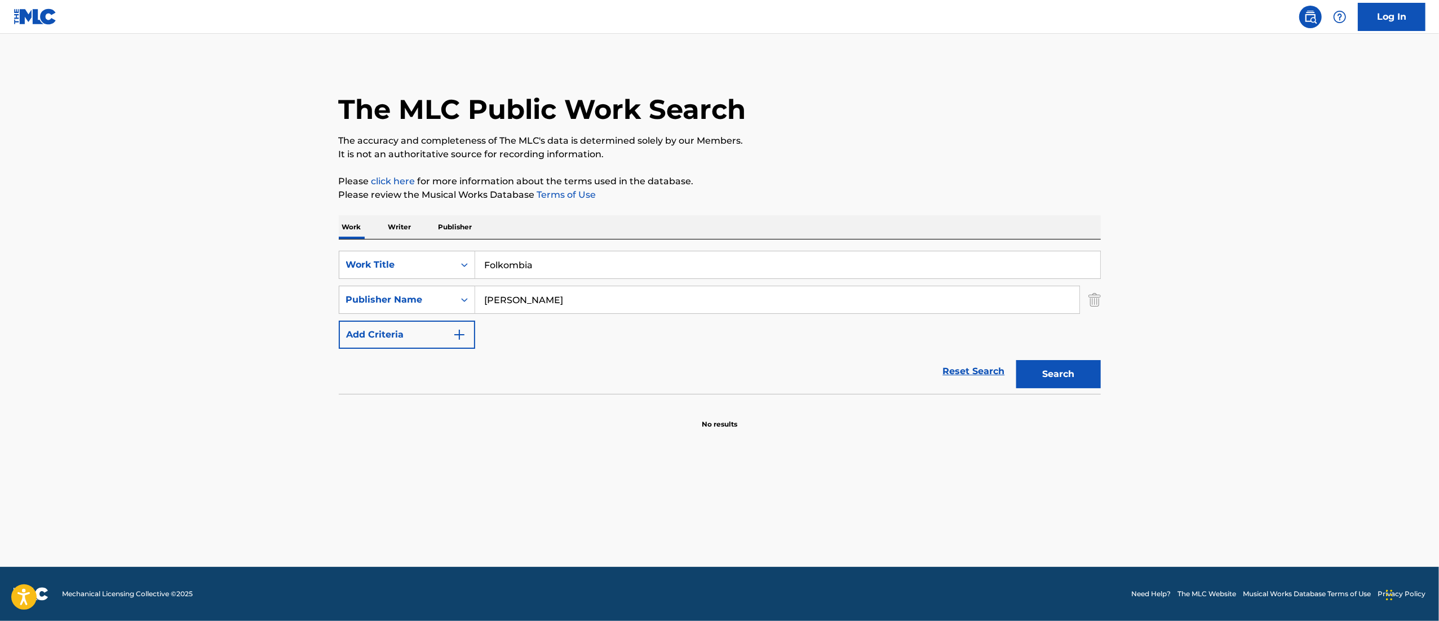
click at [560, 273] on input "Folkombia" at bounding box center [787, 264] width 625 height 27
paste input "Me Quiere, No Me Quiere"
type input "Me Quiere, No Me Quiere"
click at [418, 299] on div "Publisher Name" at bounding box center [396, 300] width 101 height 14
click at [392, 381] on div "Publisher IPI" at bounding box center [406, 384] width 135 height 28
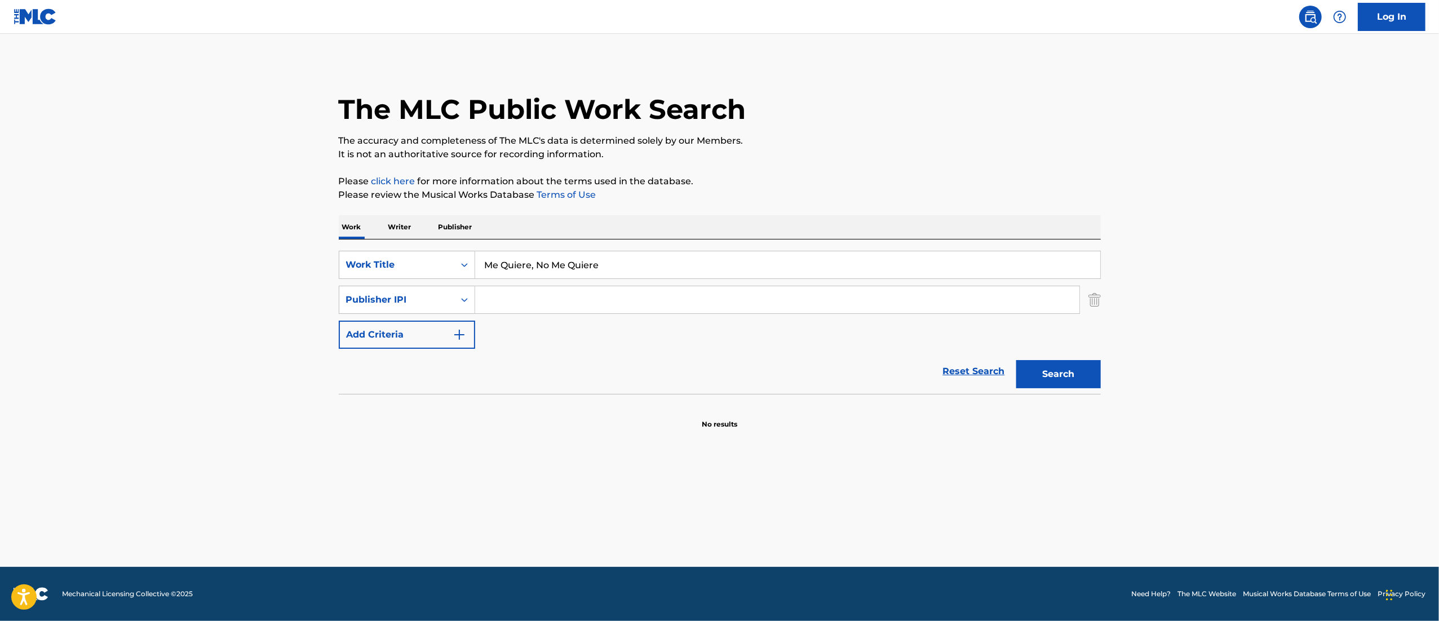
click at [476, 347] on div "SearchWithCriteria58a6c25a-6860-46bf-8afb-58c4525d3ace Work Title Me Quiere, No…" at bounding box center [720, 300] width 762 height 98
click at [557, 294] on input "Search Form" at bounding box center [777, 299] width 604 height 27
paste input "01085408847"
click at [1016, 360] on button "Search" at bounding box center [1058, 374] width 85 height 28
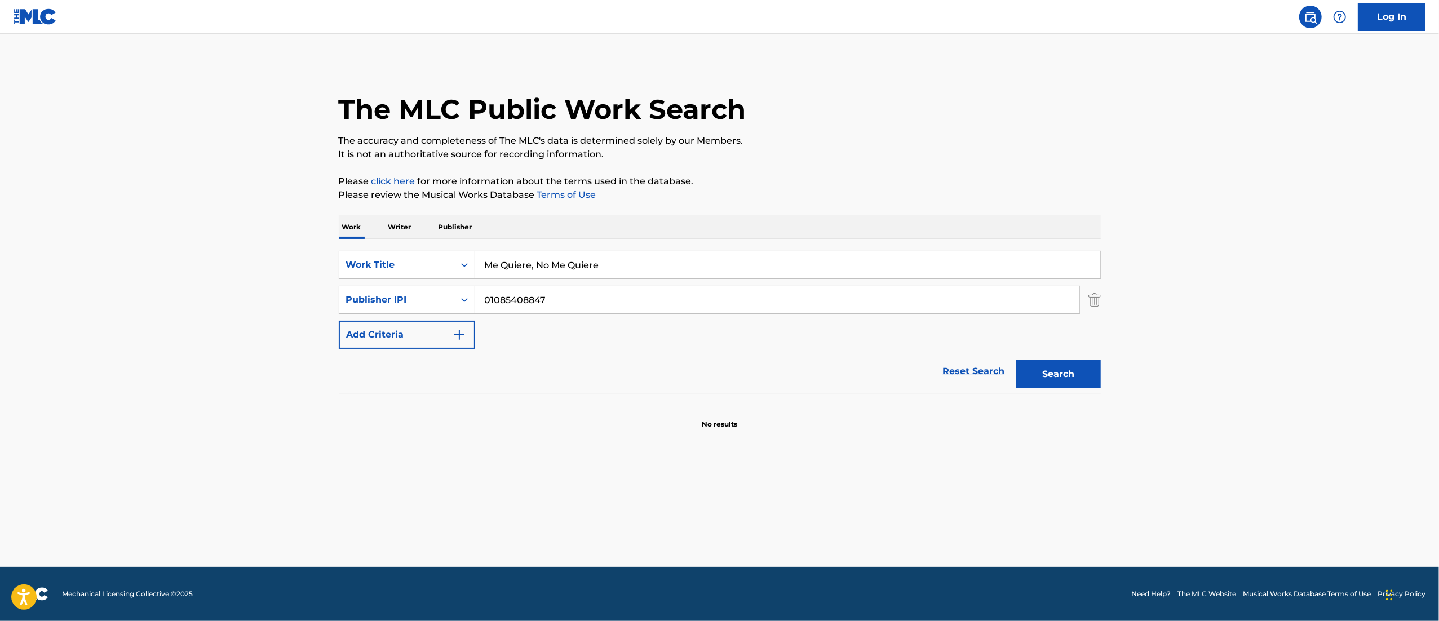
click at [1016, 360] on button "Search" at bounding box center [1058, 374] width 85 height 28
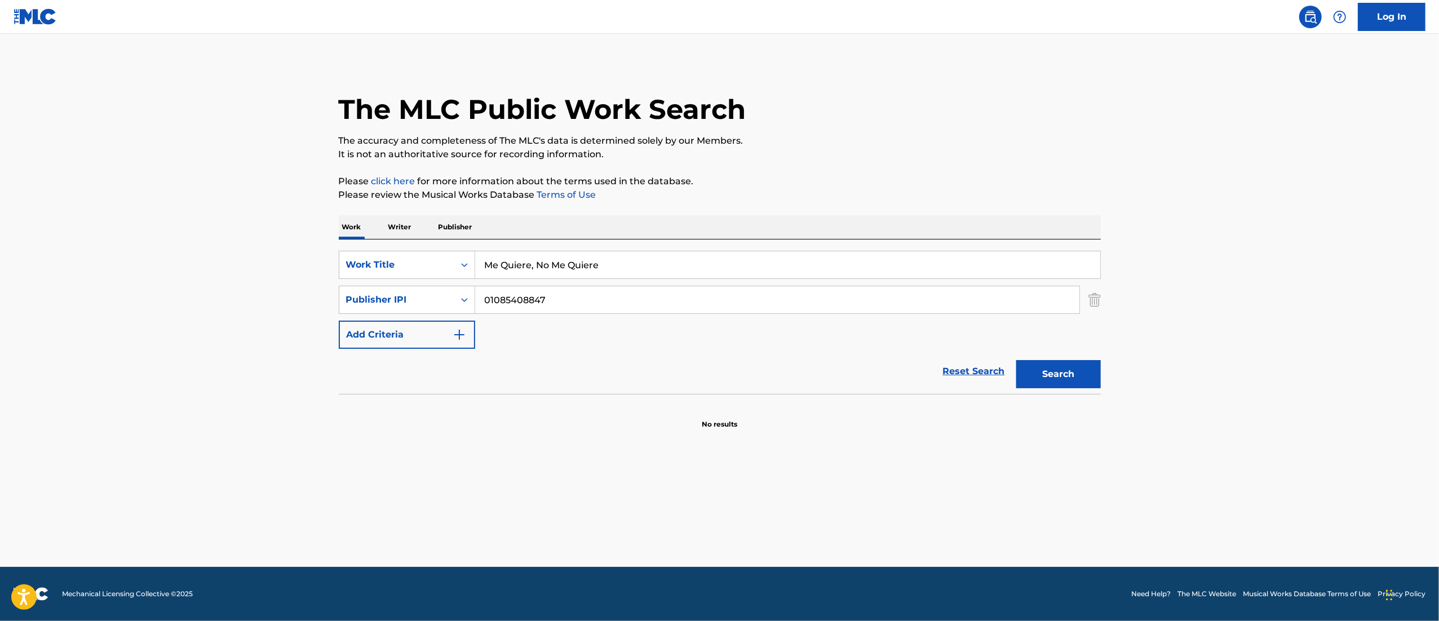
click at [1016, 360] on button "Search" at bounding box center [1058, 374] width 85 height 28
click at [576, 301] on input "01085408847" at bounding box center [777, 299] width 604 height 27
paste input "Search Form"
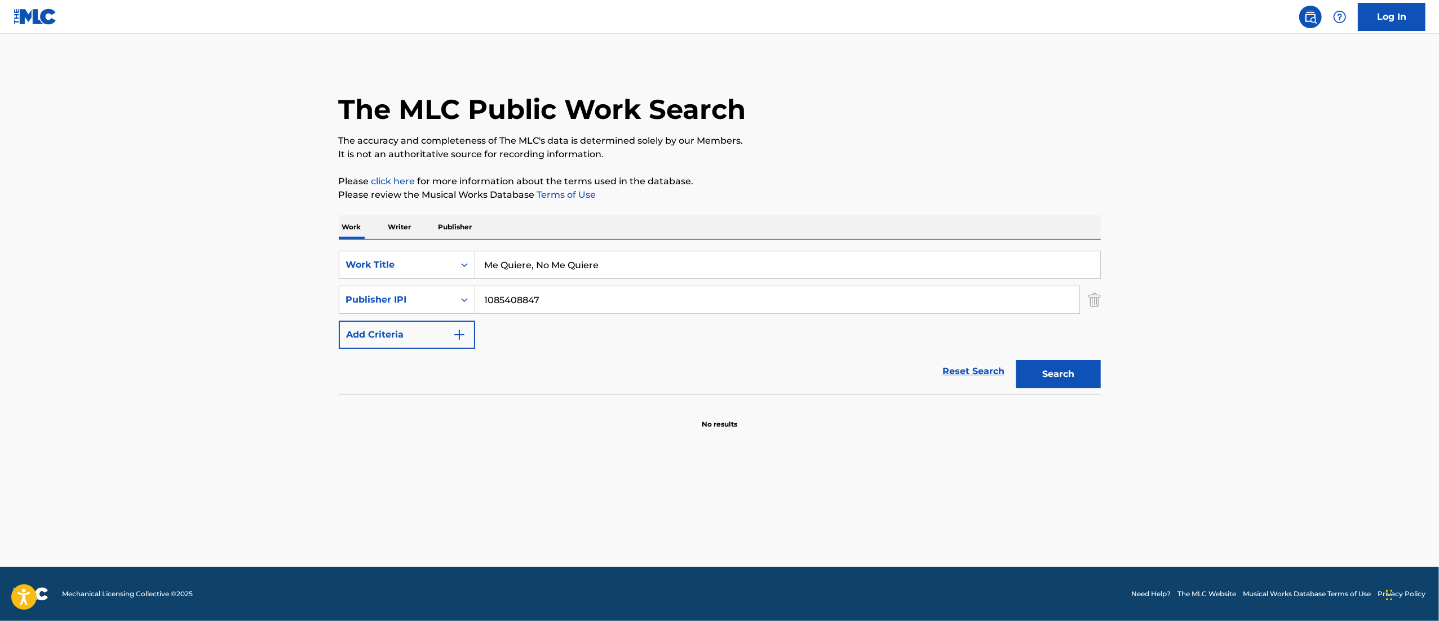
type input "1085408847"
click at [519, 276] on input "Me Quiere, No Me Quiere" at bounding box center [787, 264] width 625 height 27
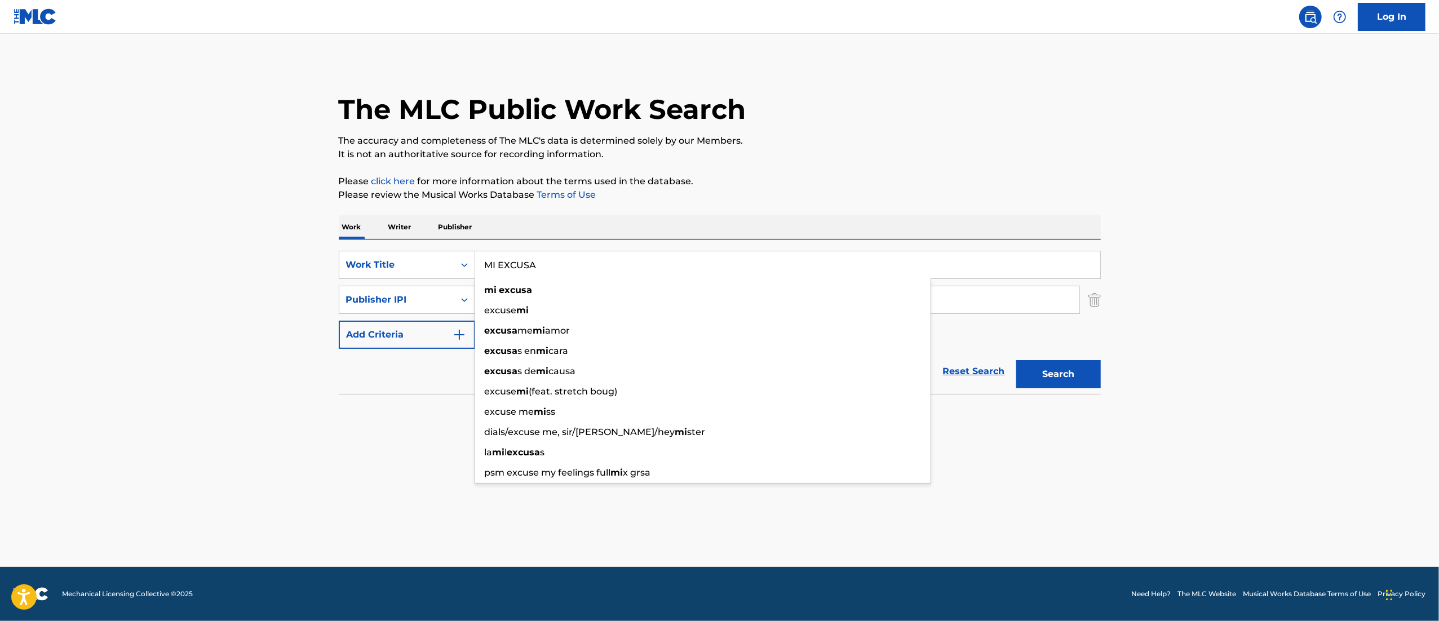
type input "MI EXCUSA"
click at [1016, 360] on button "Search" at bounding box center [1058, 374] width 85 height 28
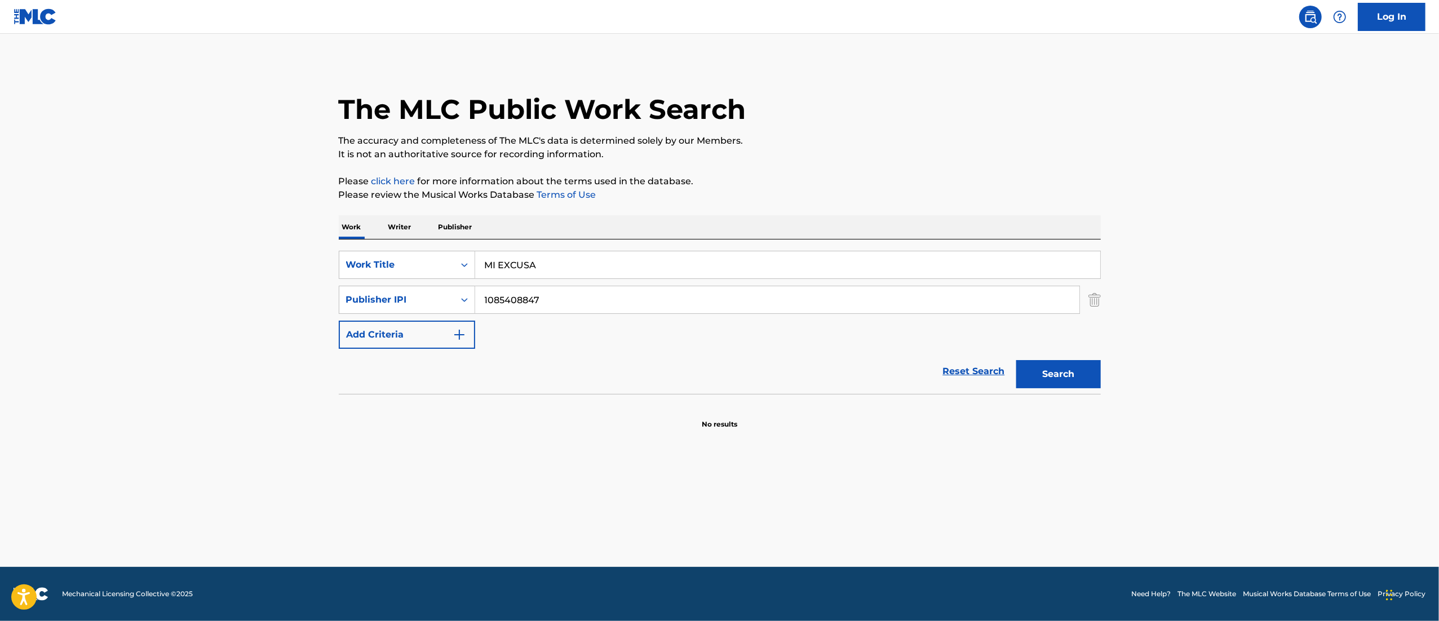
click at [486, 295] on input "1085408847" at bounding box center [777, 299] width 604 height 27
click at [482, 296] on input "1085408847" at bounding box center [777, 299] width 604 height 27
click at [1016, 360] on button "Search" at bounding box center [1058, 374] width 85 height 28
drag, startPoint x: 558, startPoint y: 313, endPoint x: 558, endPoint y: 300, distance: 13.5
click at [558, 313] on div "01085408847" at bounding box center [777, 300] width 605 height 28
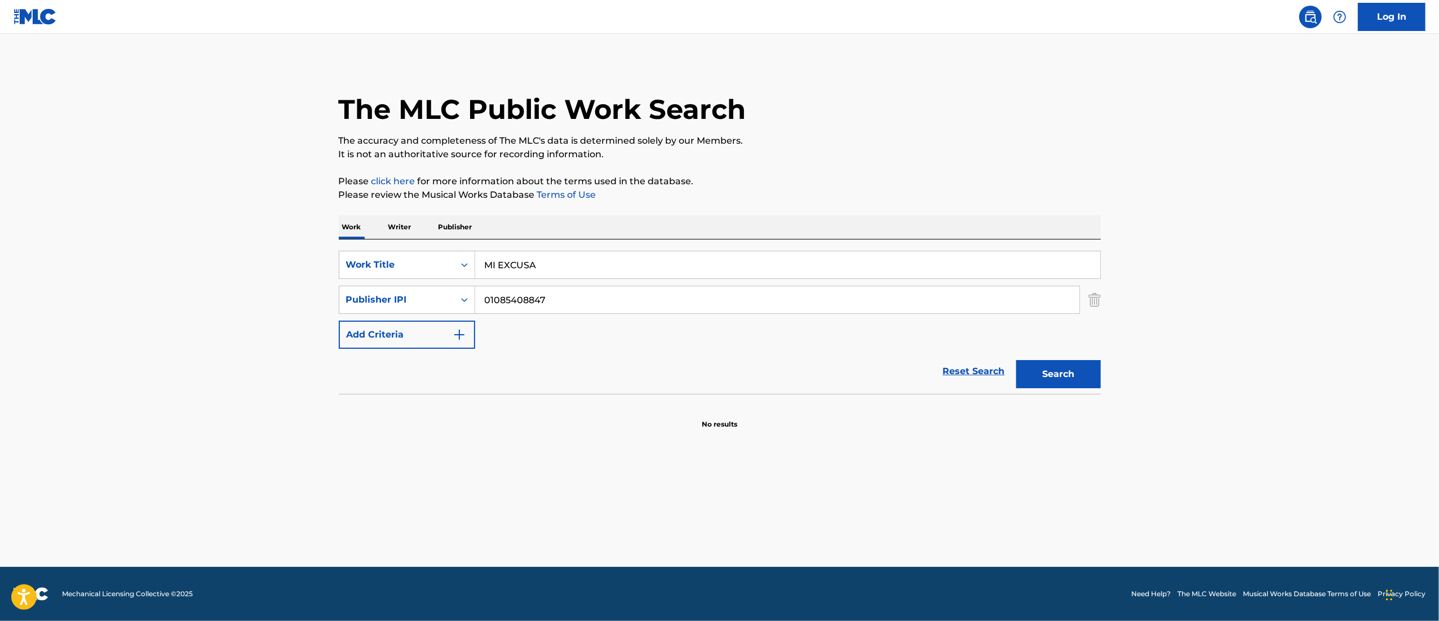
click at [558, 299] on input "01085408847" at bounding box center [777, 299] width 604 height 27
click at [557, 299] on input "01085408847" at bounding box center [777, 299] width 604 height 27
paste input "288118931"
click at [1059, 361] on button "Search" at bounding box center [1058, 374] width 85 height 28
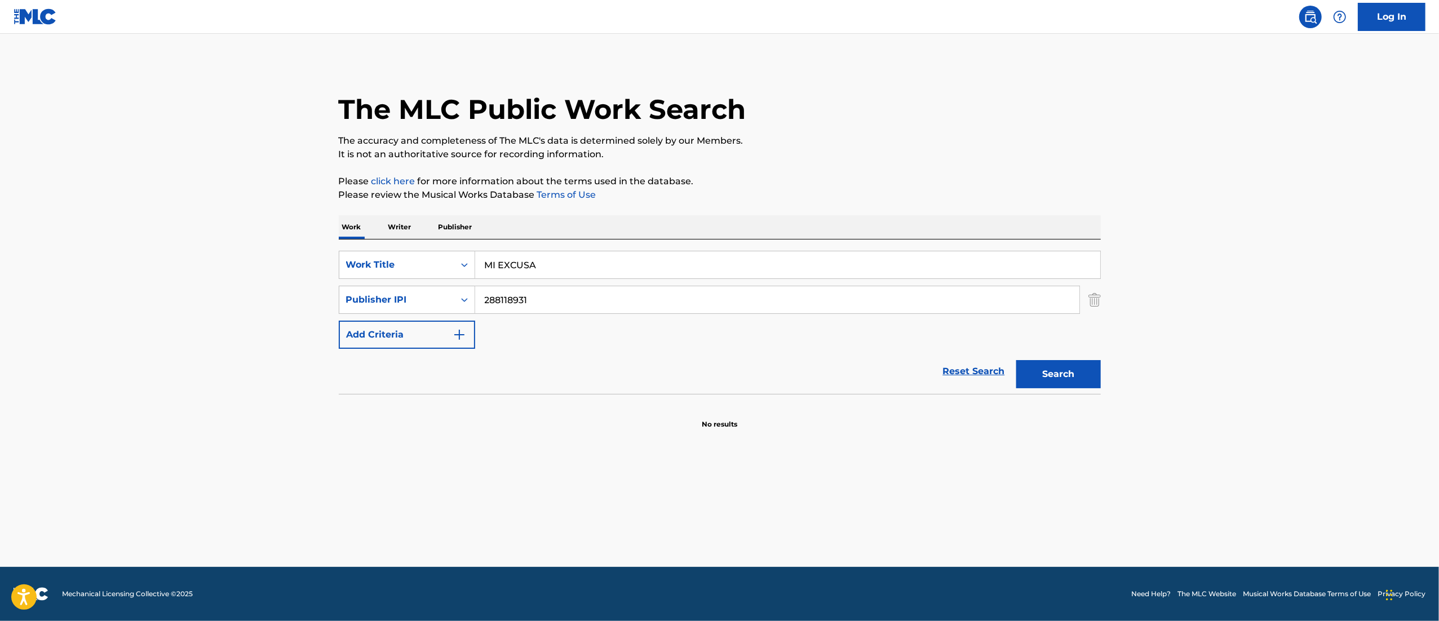
click at [556, 301] on input "288118931" at bounding box center [777, 299] width 604 height 27
click at [1016, 360] on button "Search" at bounding box center [1058, 374] width 85 height 28
click at [600, 291] on input "00288118931" at bounding box center [777, 299] width 604 height 27
click at [600, 290] on input "00288118931" at bounding box center [777, 299] width 604 height 27
paste input "1097275427"
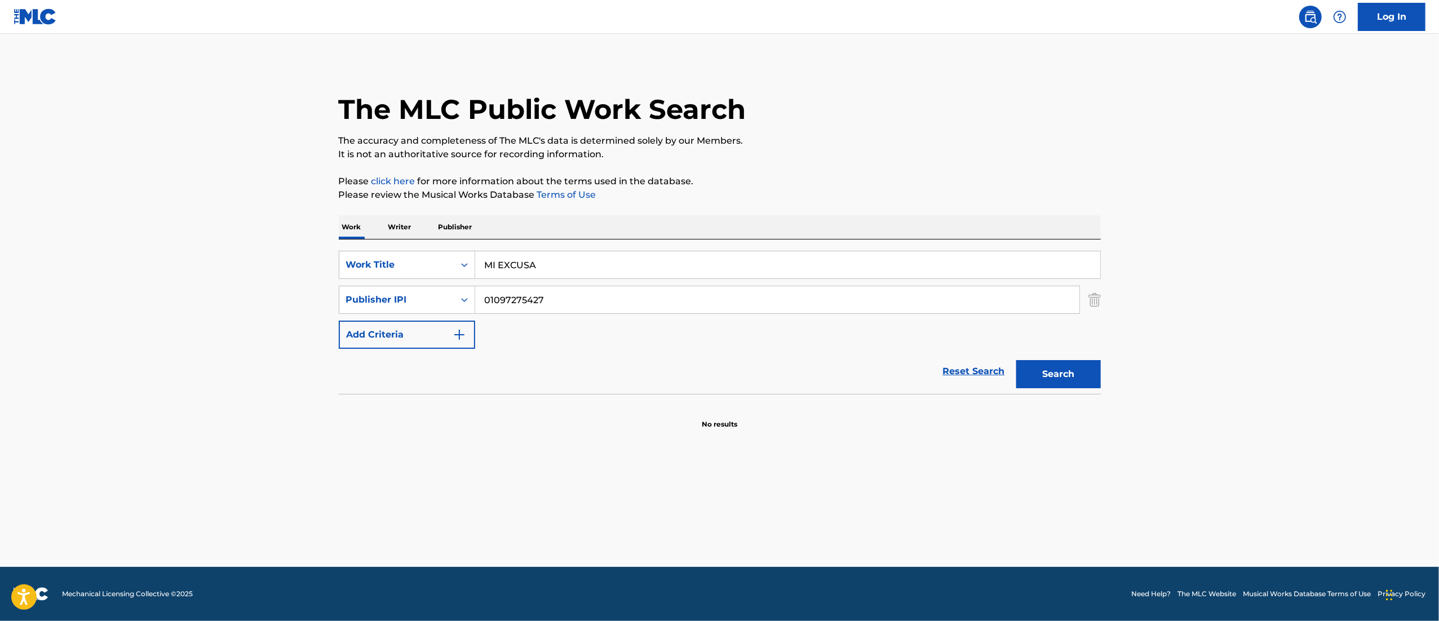
type input "01097275427"
click at [1016, 360] on button "Search" at bounding box center [1058, 374] width 85 height 28
